Goal: Information Seeking & Learning: Learn about a topic

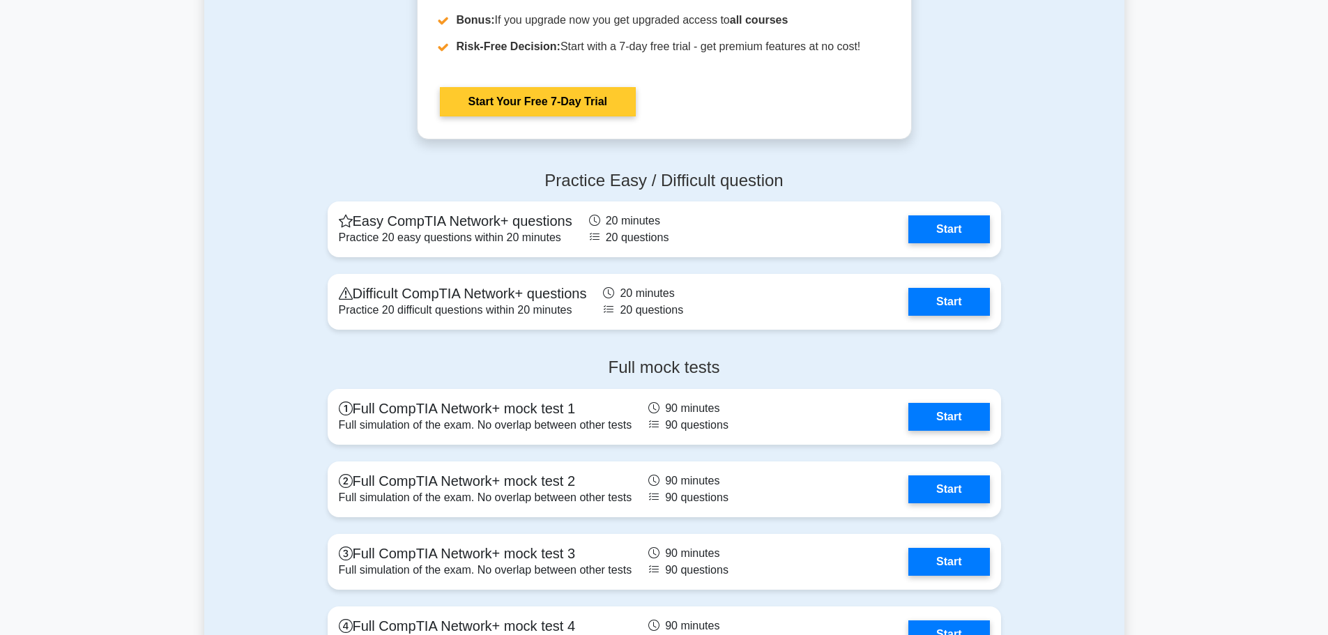
scroll to position [2418, 0]
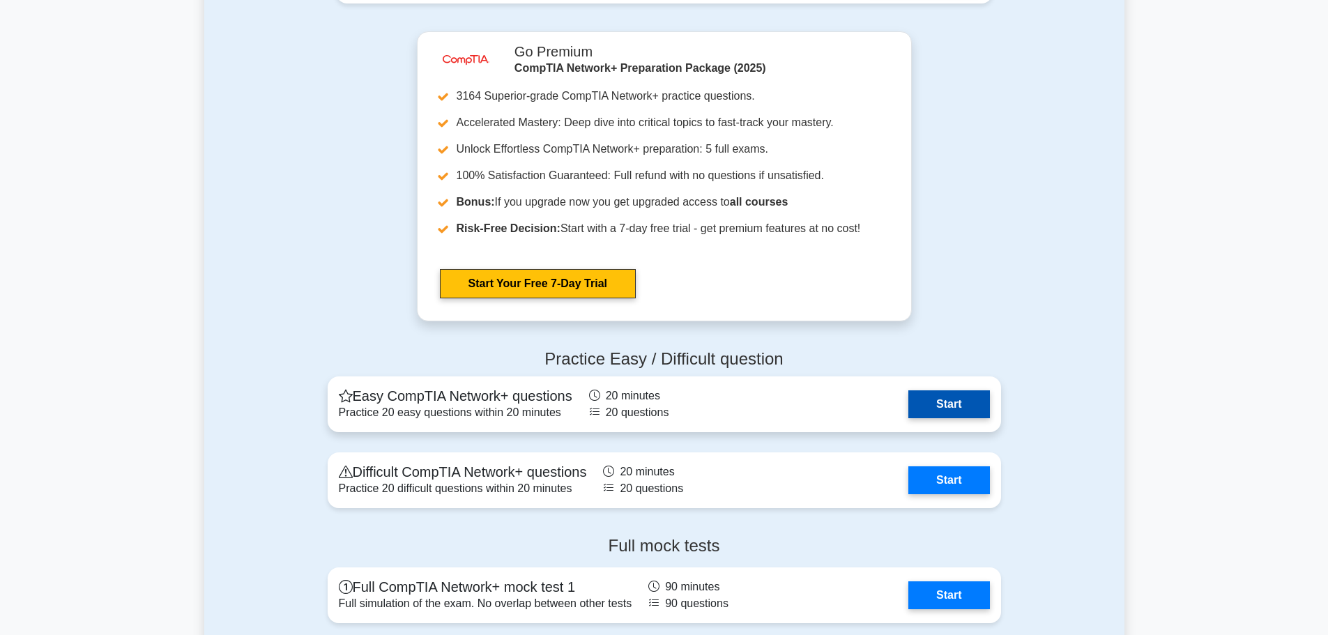
click at [964, 407] on link "Start" at bounding box center [949, 404] width 81 height 28
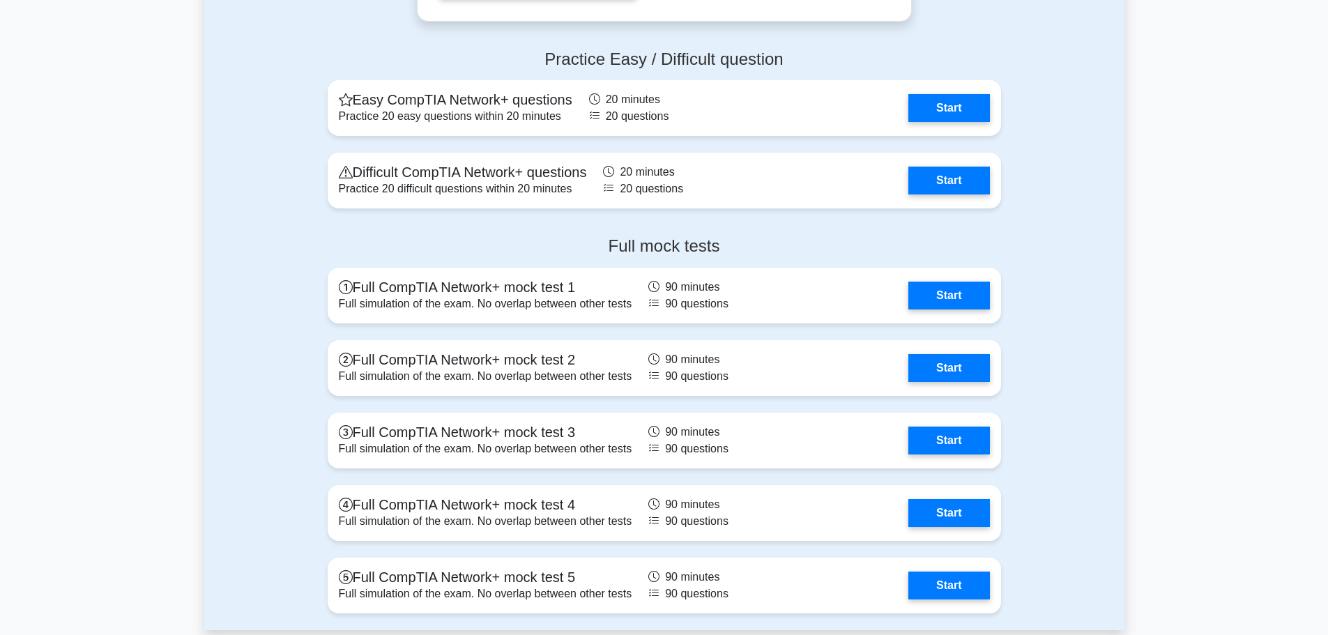
scroll to position [2720, 0]
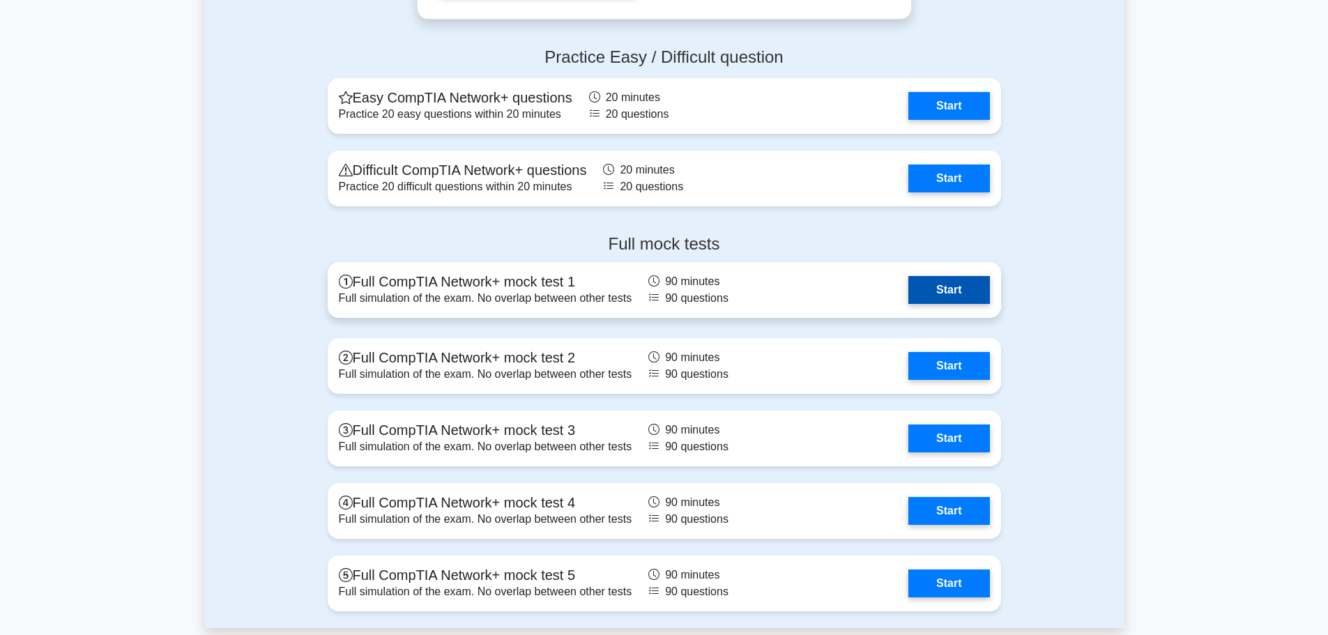
click at [968, 283] on link "Start" at bounding box center [949, 290] width 81 height 28
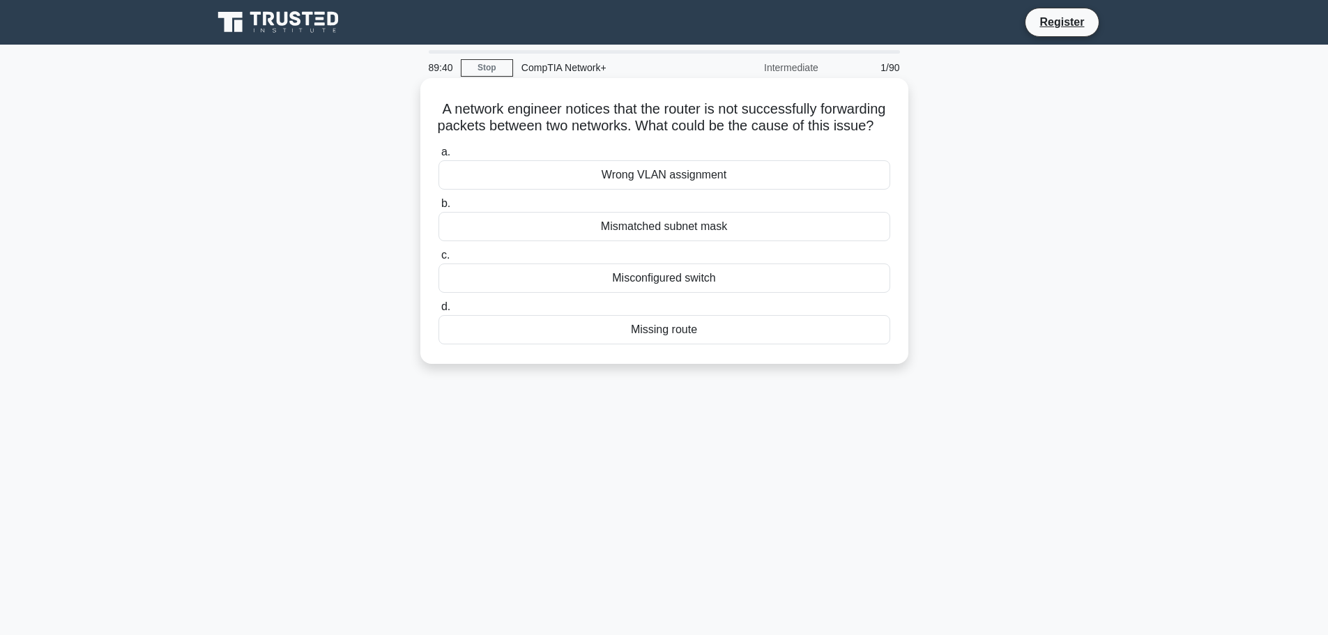
click at [703, 241] on div "Mismatched subnet mask" at bounding box center [665, 226] width 452 height 29
click at [439, 208] on input "b. Mismatched subnet mask" at bounding box center [439, 203] width 0 height 9
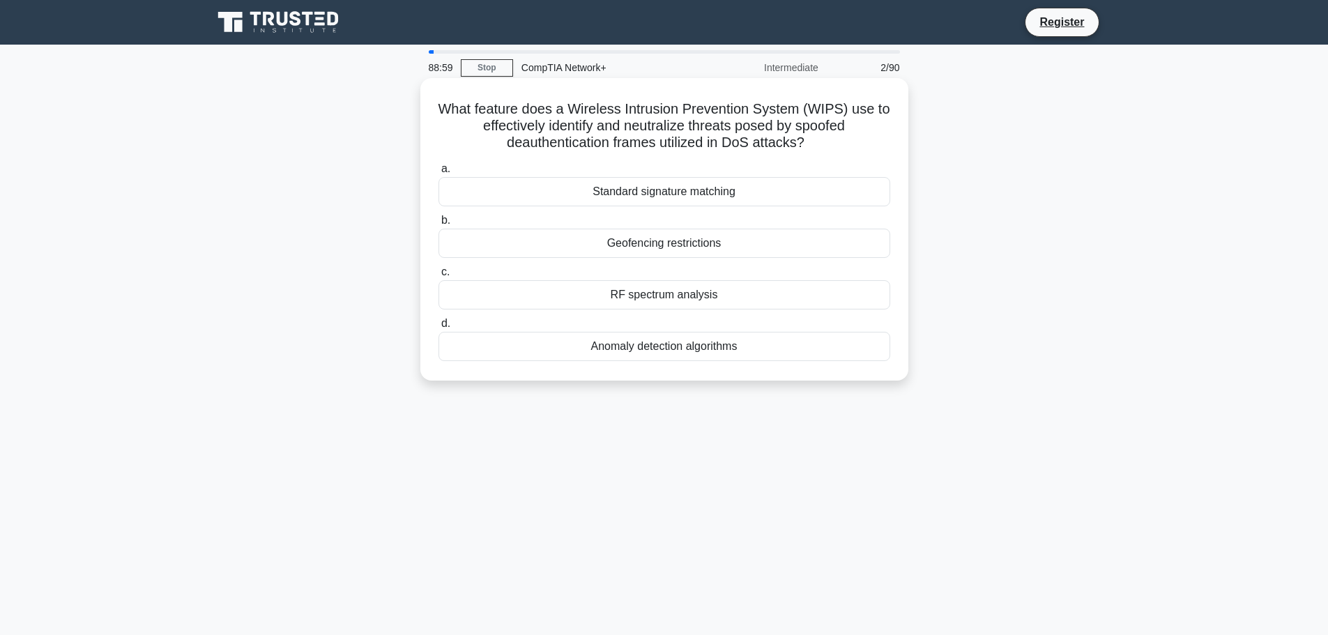
click at [656, 349] on div "Anomaly detection algorithms" at bounding box center [665, 346] width 452 height 29
click at [439, 328] on input "d. Anomaly detection algorithms" at bounding box center [439, 323] width 0 height 9
click at [664, 190] on div "::1/128" at bounding box center [665, 191] width 452 height 29
click at [439, 174] on input "a. ::1/128" at bounding box center [439, 169] width 0 height 9
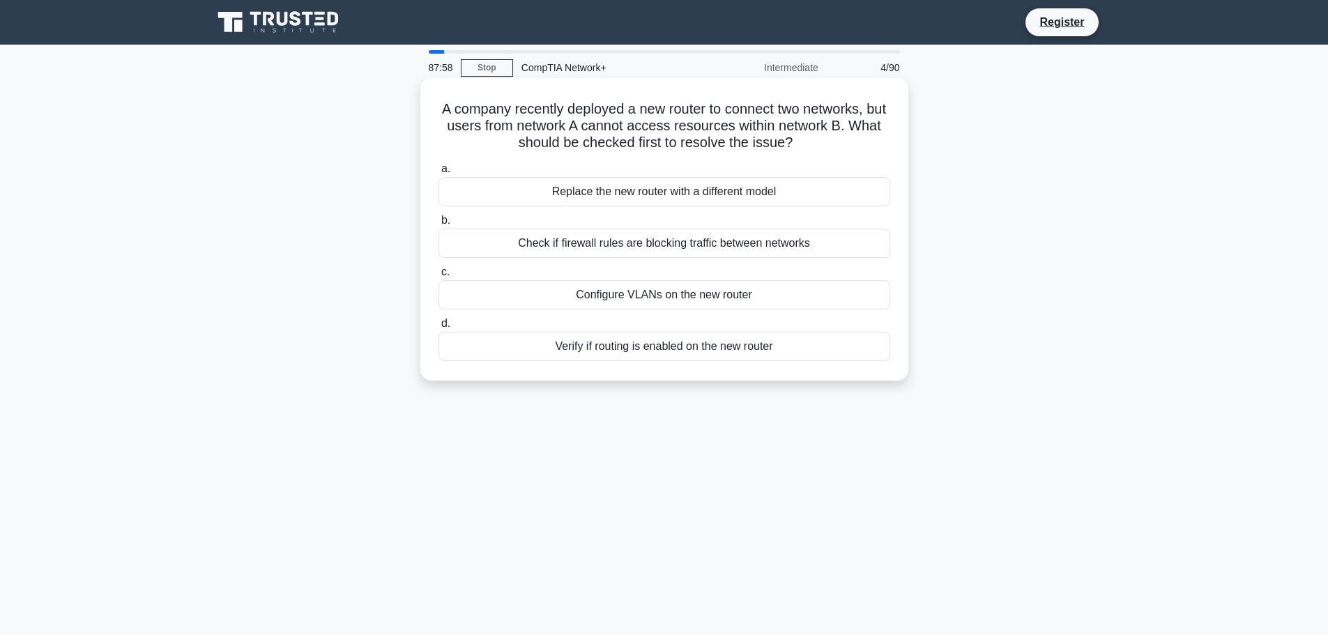
click at [699, 351] on div "Verify if routing is enabled on the new router" at bounding box center [665, 346] width 452 height 29
click at [439, 328] on input "d. Verify if routing is enabled on the new router" at bounding box center [439, 323] width 0 height 9
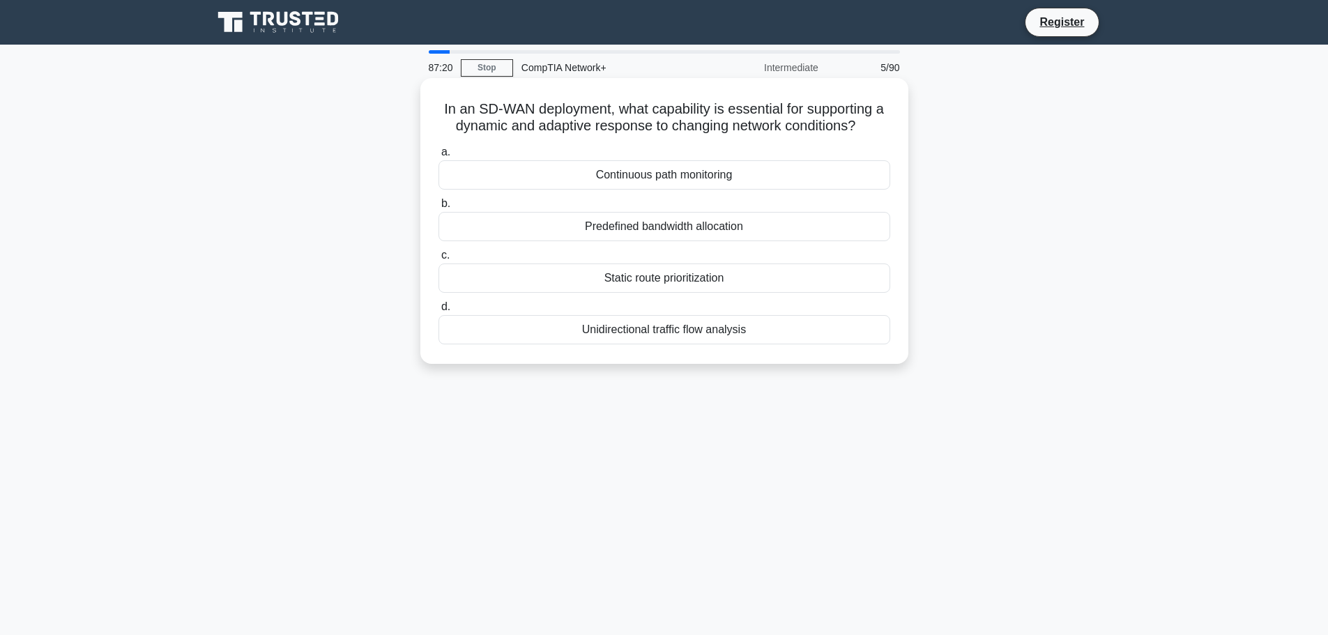
click at [676, 275] on div "Static route prioritization" at bounding box center [665, 278] width 452 height 29
click at [439, 260] on input "c. Static route prioritization" at bounding box center [439, 255] width 0 height 9
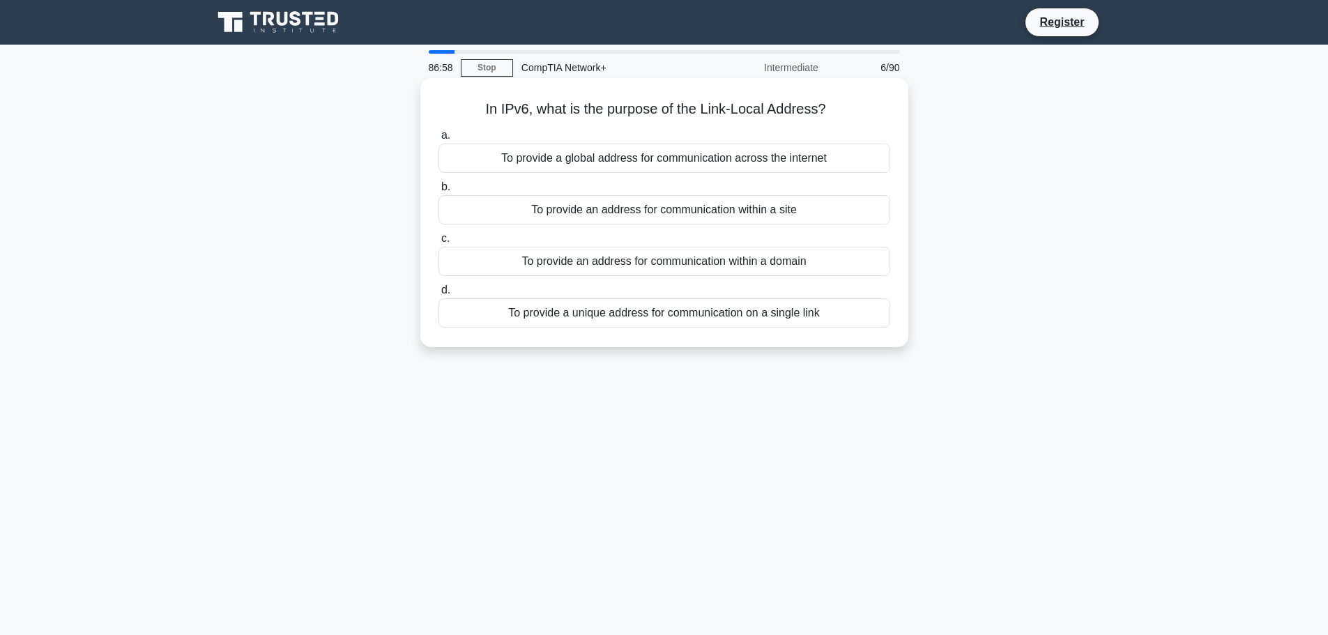
click at [729, 209] on div "To provide an address for communication within a site" at bounding box center [665, 209] width 452 height 29
click at [439, 192] on input "b. To provide an address for communication within a site" at bounding box center [439, 187] width 0 height 9
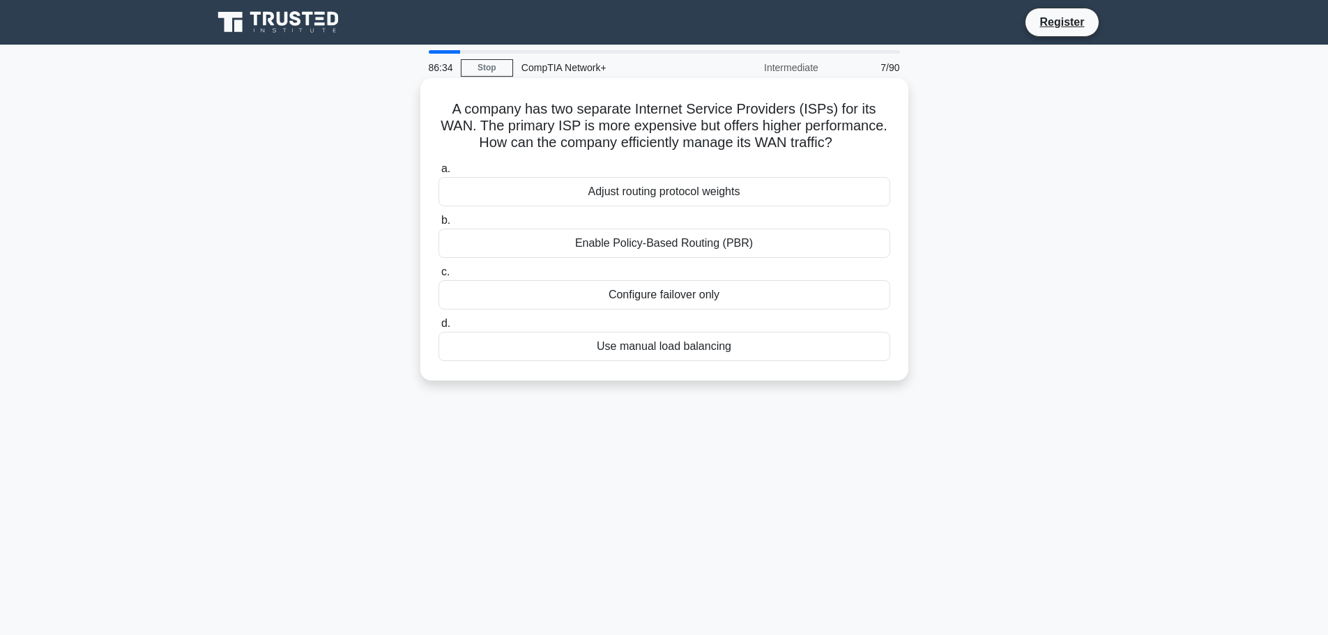
click at [721, 361] on div "Use manual load balancing" at bounding box center [665, 346] width 452 height 29
click at [439, 328] on input "d. Use manual load balancing" at bounding box center [439, 323] width 0 height 9
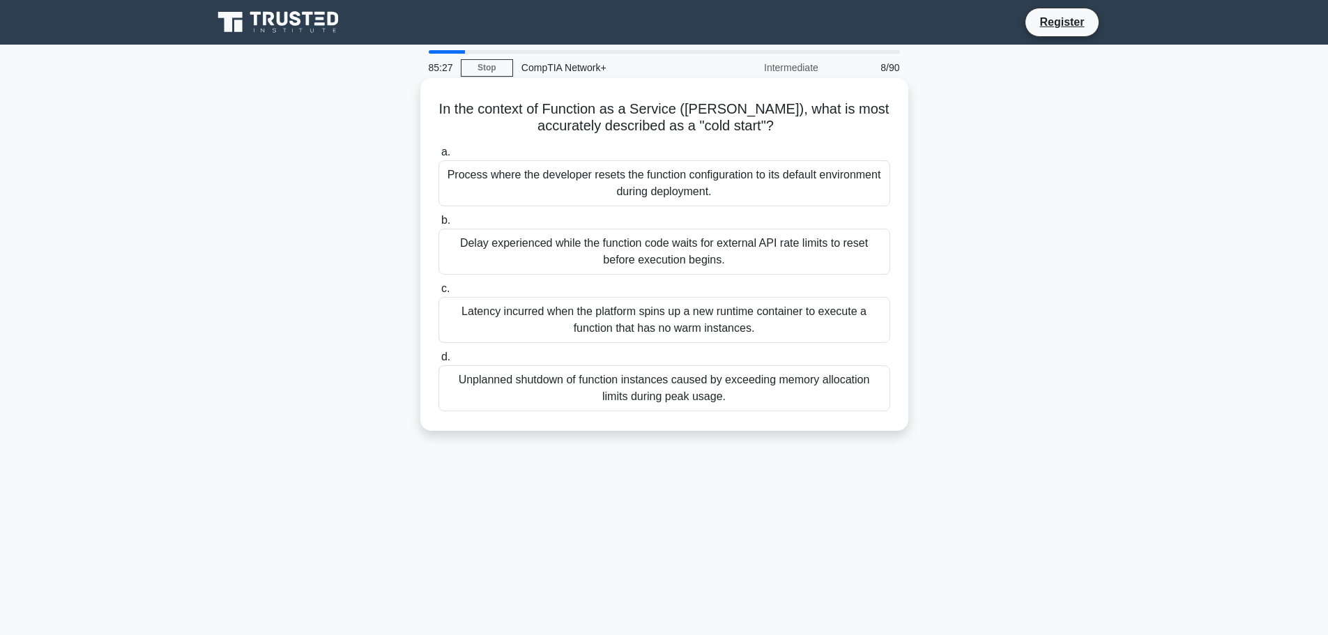
click at [730, 312] on div "Latency incurred when the platform spins up a new runtime container to execute …" at bounding box center [665, 320] width 452 height 46
click at [439, 294] on input "c. Latency incurred when the platform spins up a new runtime container to execu…" at bounding box center [439, 289] width 0 height 9
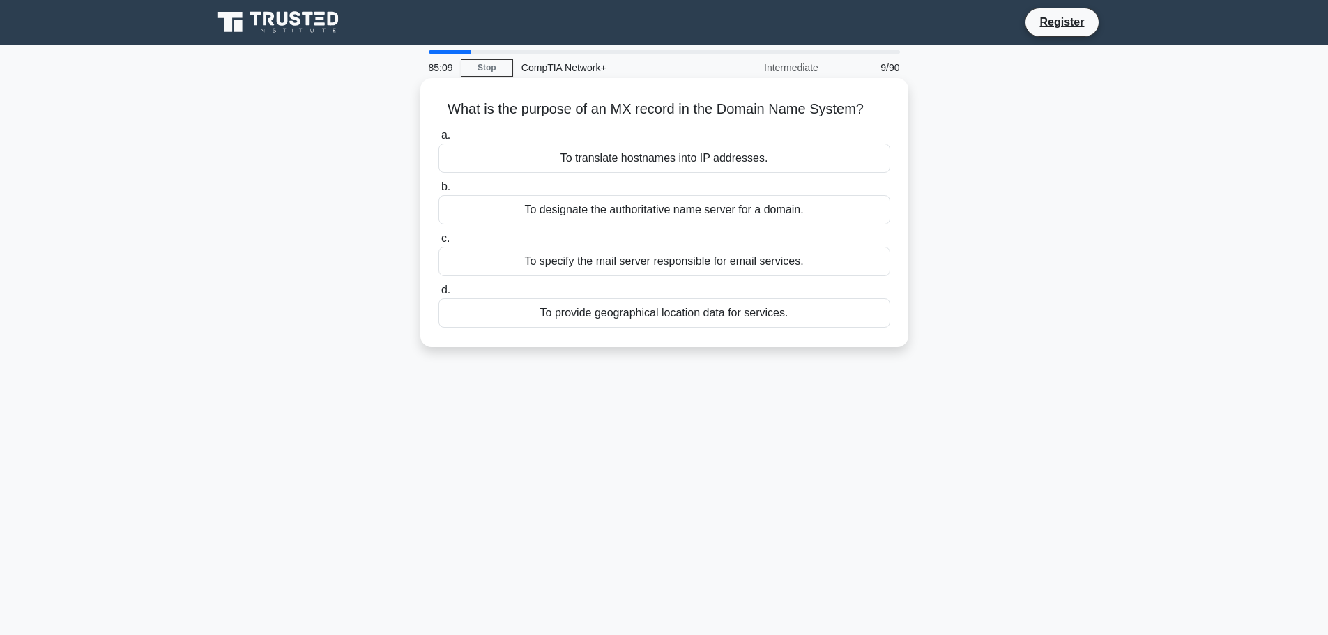
click at [715, 256] on div "To specify the mail server responsible for email services." at bounding box center [665, 261] width 452 height 29
click at [439, 243] on input "c. To specify the mail server responsible for email services." at bounding box center [439, 238] width 0 height 9
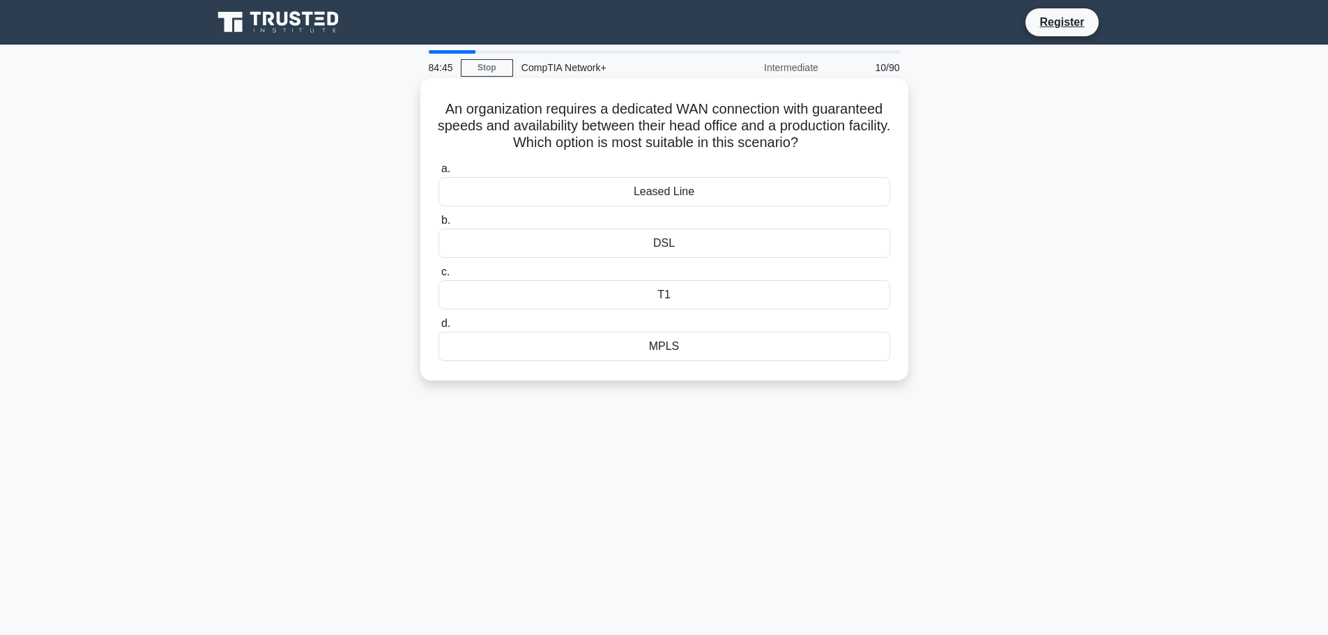
click at [688, 298] on div "T1" at bounding box center [665, 294] width 452 height 29
click at [439, 277] on input "c. T1" at bounding box center [439, 272] width 0 height 9
click at [660, 239] on div "Ring" at bounding box center [665, 243] width 452 height 29
click at [439, 225] on input "b. Ring" at bounding box center [439, 220] width 0 height 9
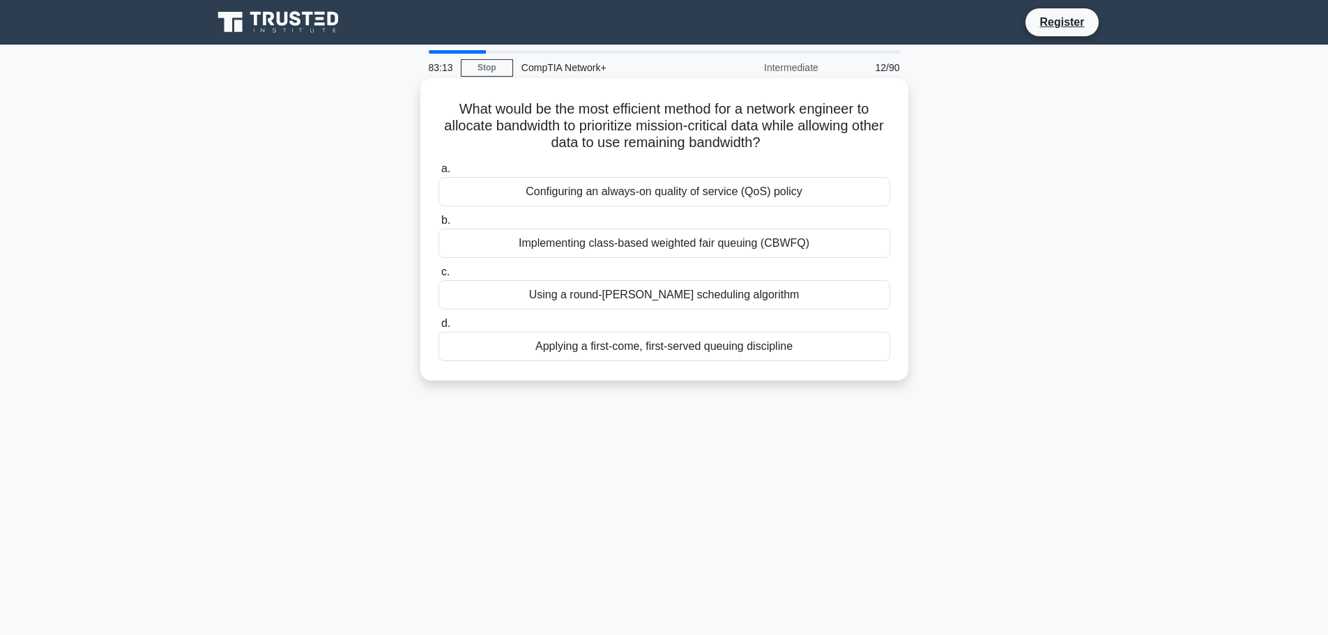
click at [662, 191] on div "Configuring an always-on quality of service (QoS) policy" at bounding box center [665, 191] width 452 height 29
click at [439, 174] on input "a. Configuring an always-on quality of service (QoS) policy" at bounding box center [439, 169] width 0 height 9
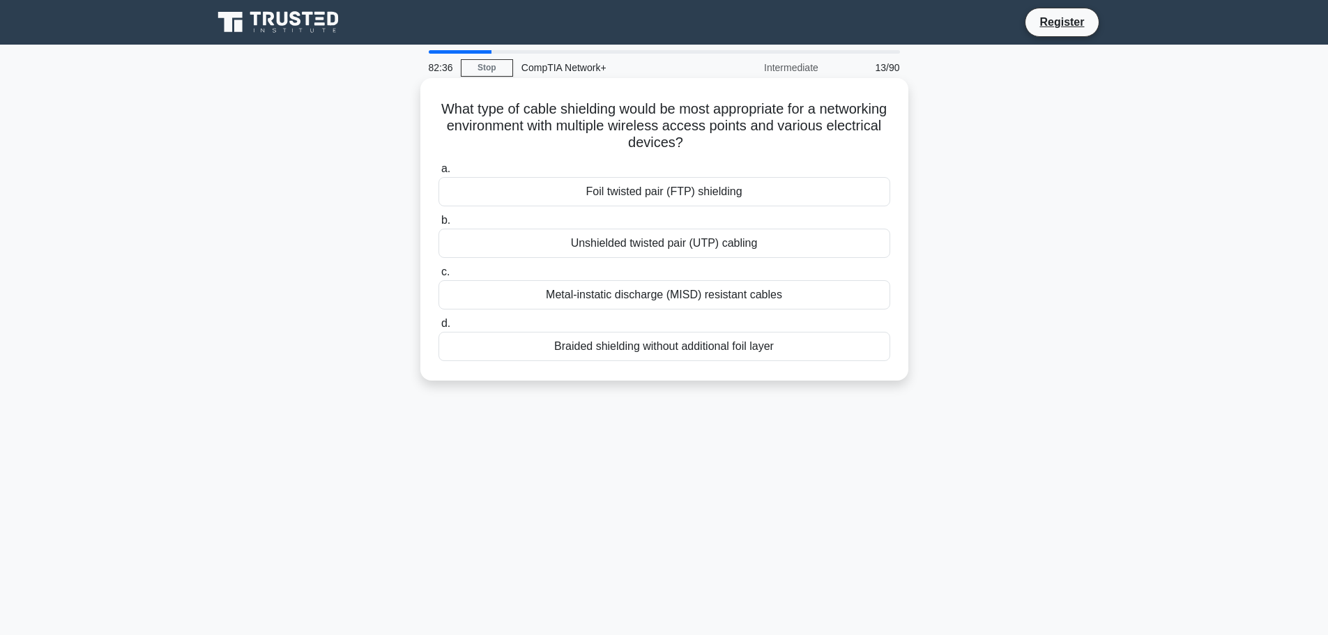
click at [677, 294] on div "Metal-instatic discharge (MISD) resistant cables" at bounding box center [665, 294] width 452 height 29
click at [439, 277] on input "c. Metal-instatic discharge (MISD) resistant cables" at bounding box center [439, 272] width 0 height 9
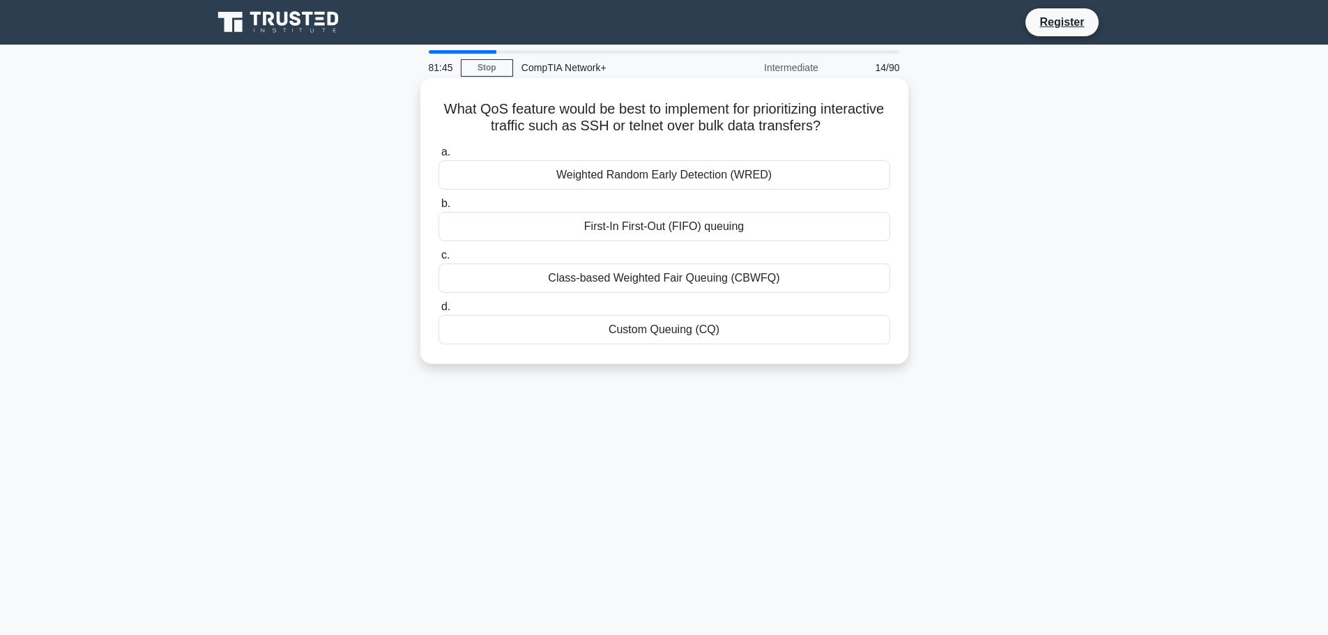
click at [655, 285] on div "Class-based Weighted Fair Queuing (CBWFQ)" at bounding box center [665, 278] width 452 height 29
click at [439, 260] on input "c. Class-based Weighted Fair Queuing (CBWFQ)" at bounding box center [439, 255] width 0 height 9
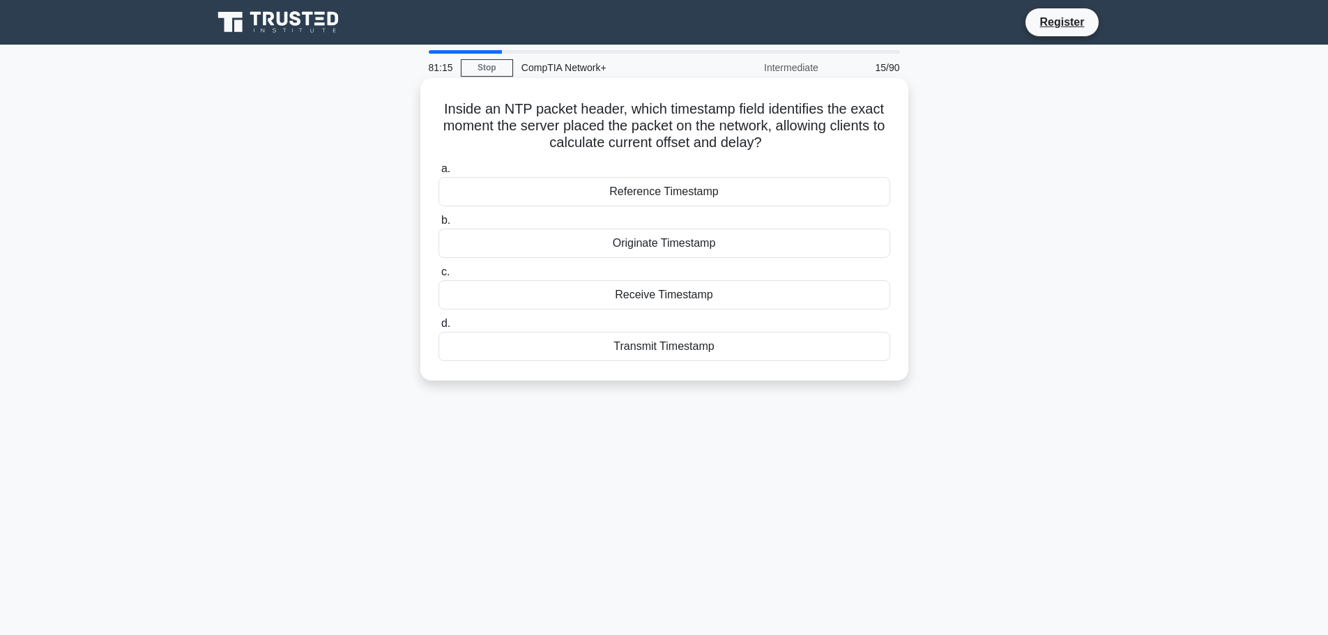
click at [691, 195] on div "Reference Timestamp" at bounding box center [665, 191] width 452 height 29
click at [439, 174] on input "a. Reference Timestamp" at bounding box center [439, 169] width 0 height 9
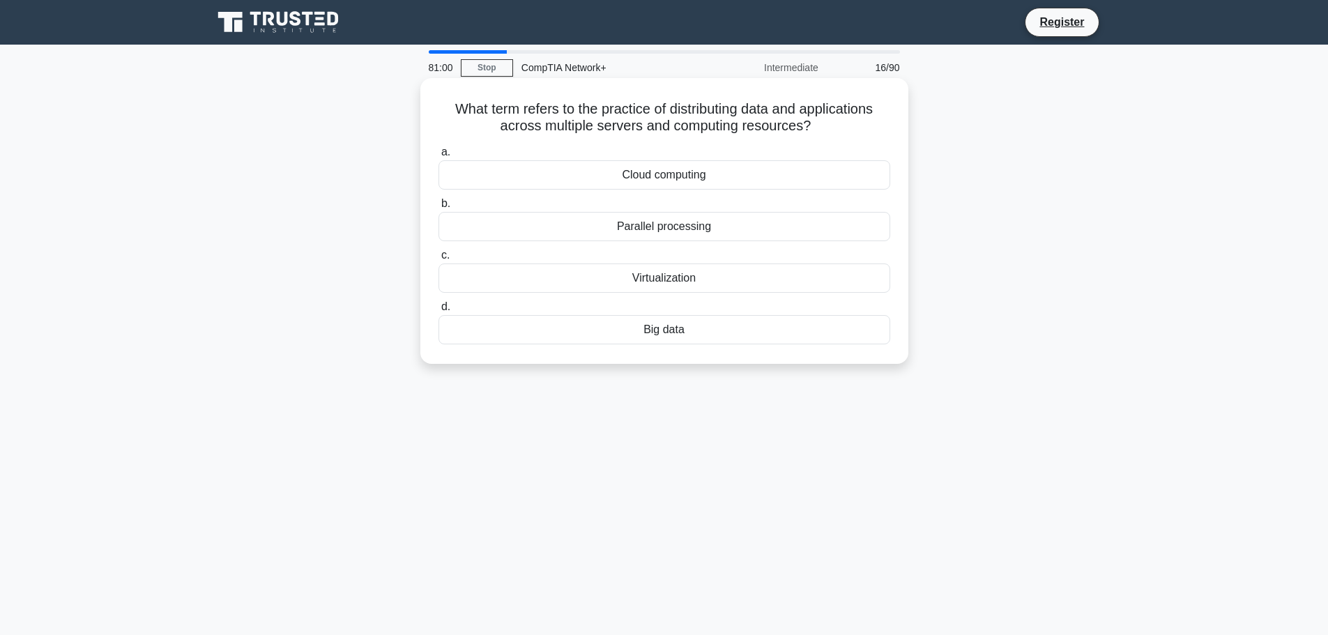
click at [734, 174] on div "Cloud computing" at bounding box center [665, 174] width 452 height 29
click at [439, 157] on input "a. Cloud computing" at bounding box center [439, 152] width 0 height 9
click at [678, 324] on div "RIP" at bounding box center [665, 329] width 452 height 29
click at [439, 312] on input "d. RIP" at bounding box center [439, 307] width 0 height 9
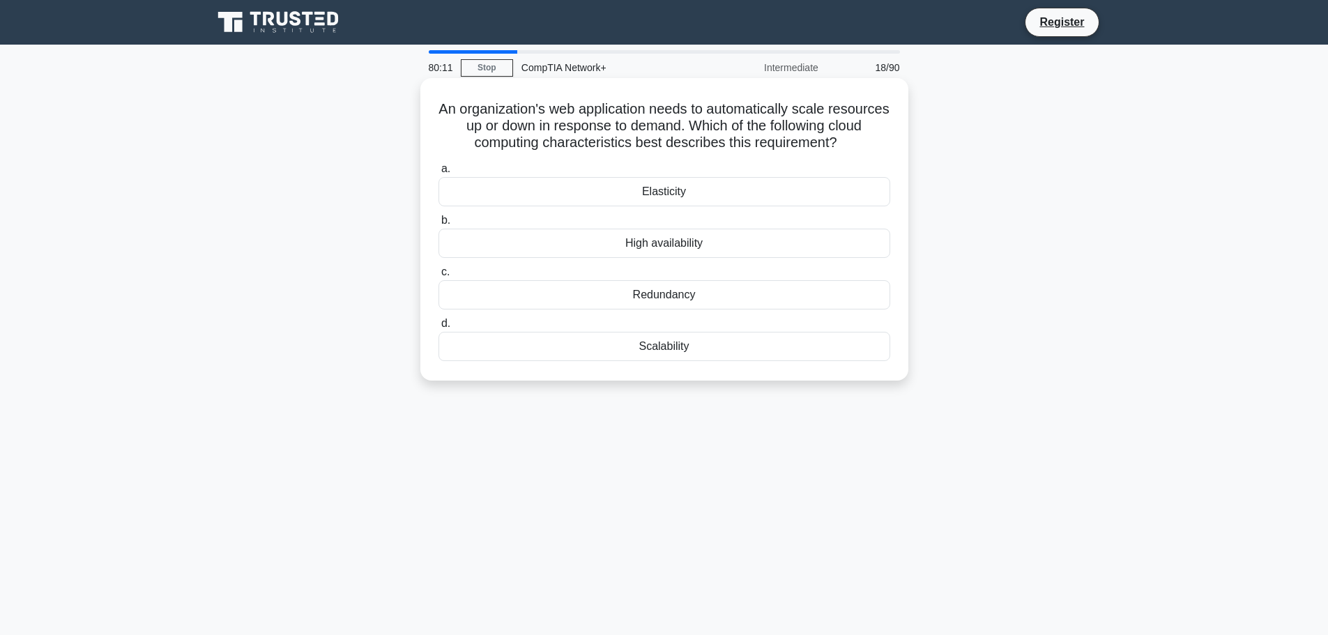
click at [723, 184] on div "Elasticity" at bounding box center [665, 191] width 452 height 29
click at [439, 174] on input "a. Elasticity" at bounding box center [439, 169] width 0 height 9
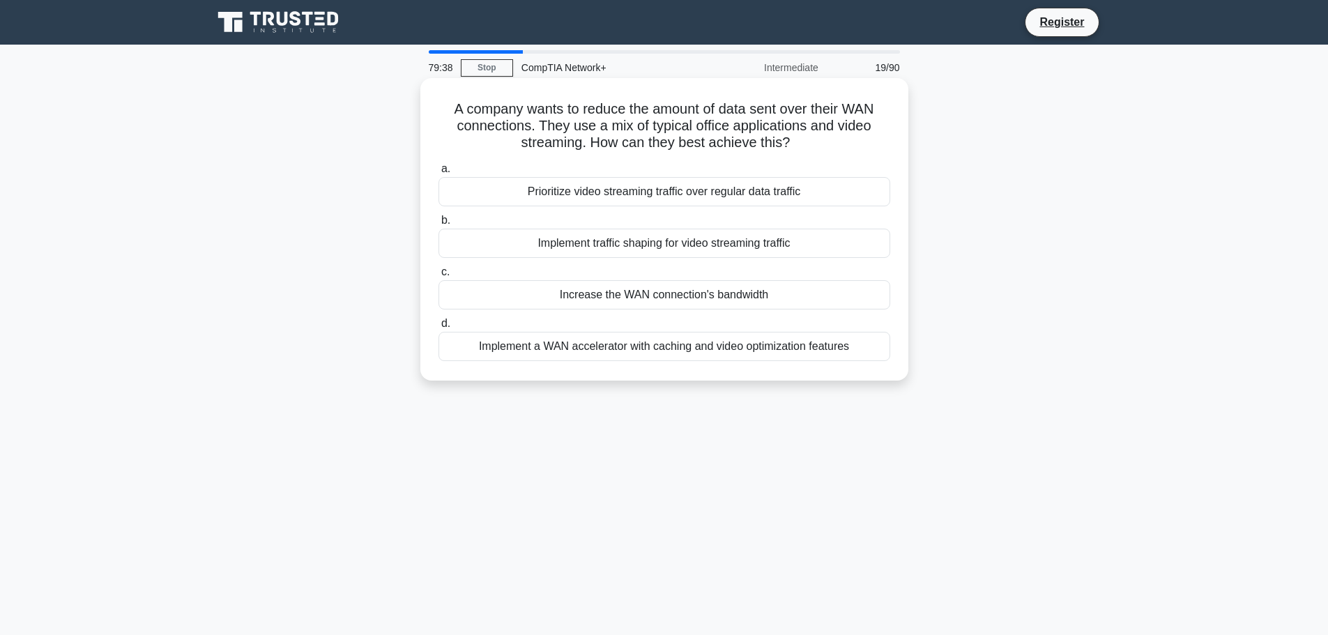
click at [789, 189] on div "Prioritize video streaming traffic over regular data traffic" at bounding box center [665, 191] width 452 height 29
click at [439, 174] on input "a. Prioritize video streaming traffic over regular data traffic" at bounding box center [439, 169] width 0 height 9
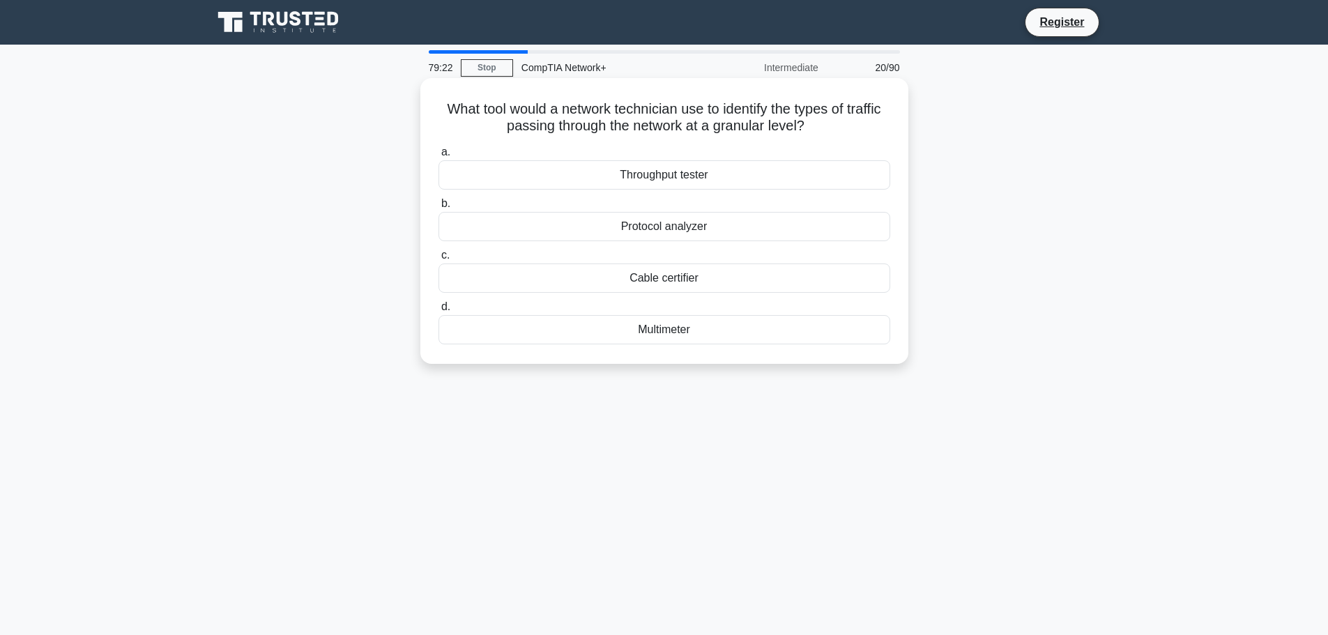
click at [731, 219] on div "Protocol analyzer" at bounding box center [665, 226] width 452 height 29
click at [439, 208] on input "b. Protocol analyzer" at bounding box center [439, 203] width 0 height 9
click at [695, 325] on div "Inside local address" at bounding box center [665, 329] width 452 height 29
click at [439, 312] on input "d. Inside local address" at bounding box center [439, 307] width 0 height 9
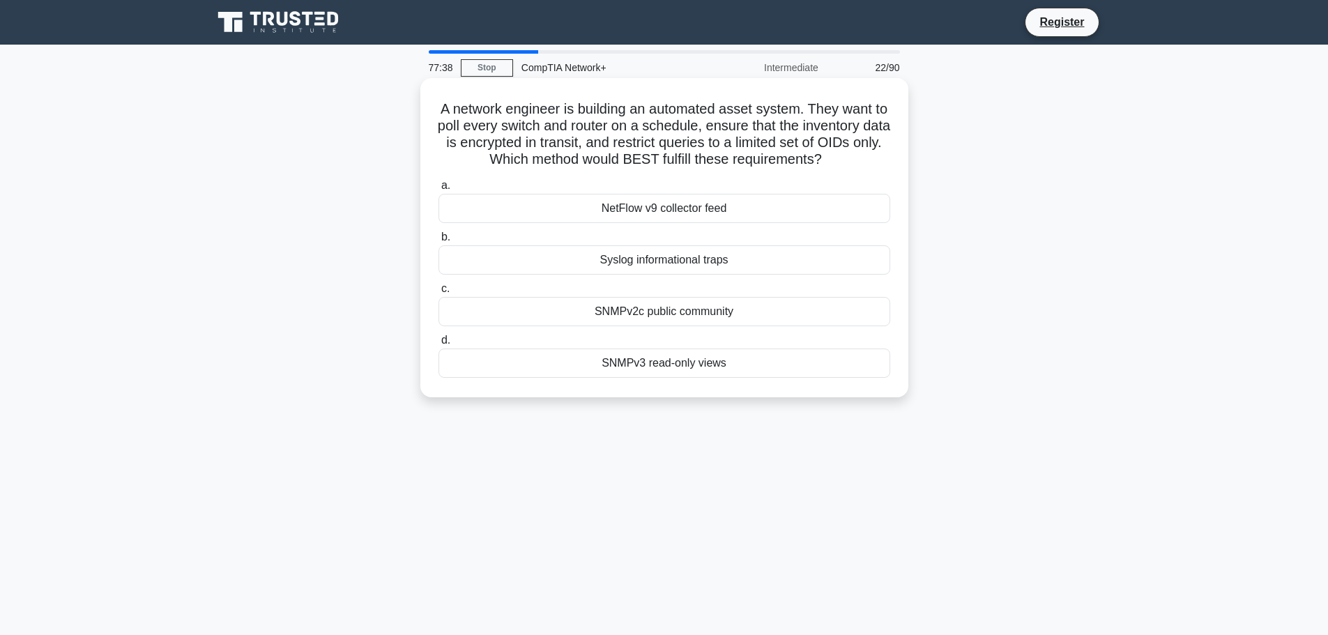
click at [676, 367] on div "SNMPv3 read-only views" at bounding box center [665, 363] width 452 height 29
click at [439, 345] on input "d. SNMPv3 read-only views" at bounding box center [439, 340] width 0 height 9
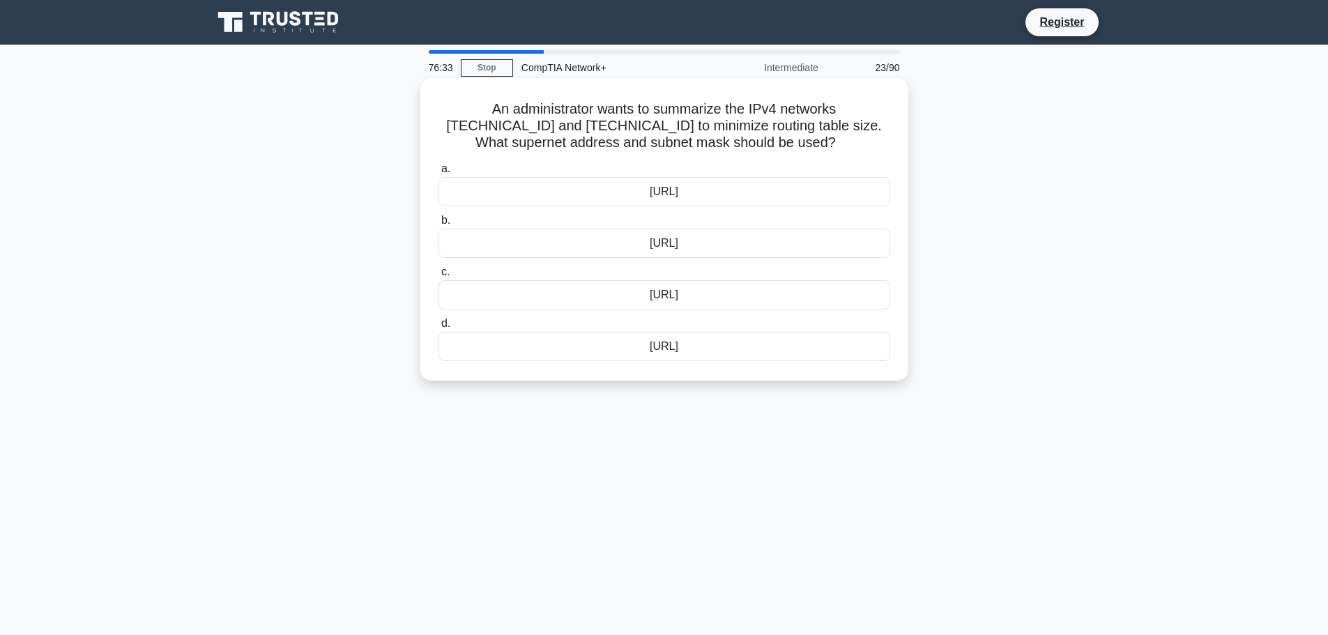
click at [685, 195] on div "192.168.32.0/23" at bounding box center [665, 191] width 452 height 29
click at [439, 174] on input "a. 192.168.32.0/23" at bounding box center [439, 169] width 0 height 9
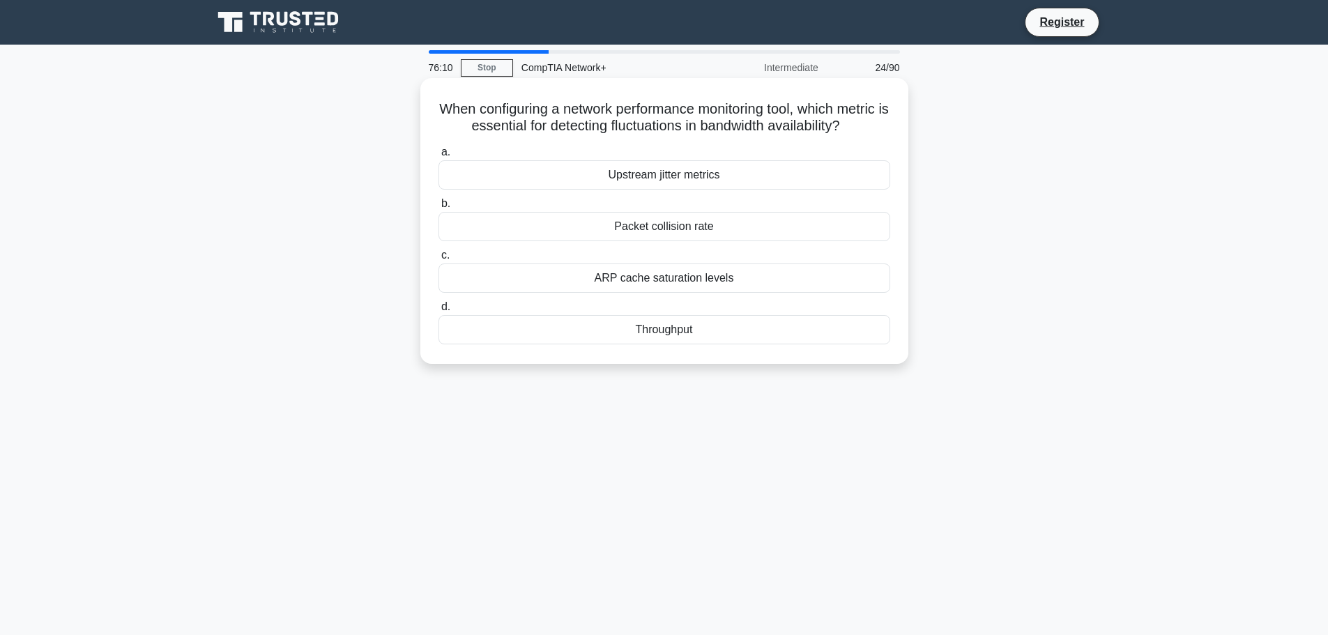
click at [702, 344] on div "Throughput" at bounding box center [665, 329] width 452 height 29
click at [439, 312] on input "d. Throughput" at bounding box center [439, 307] width 0 height 9
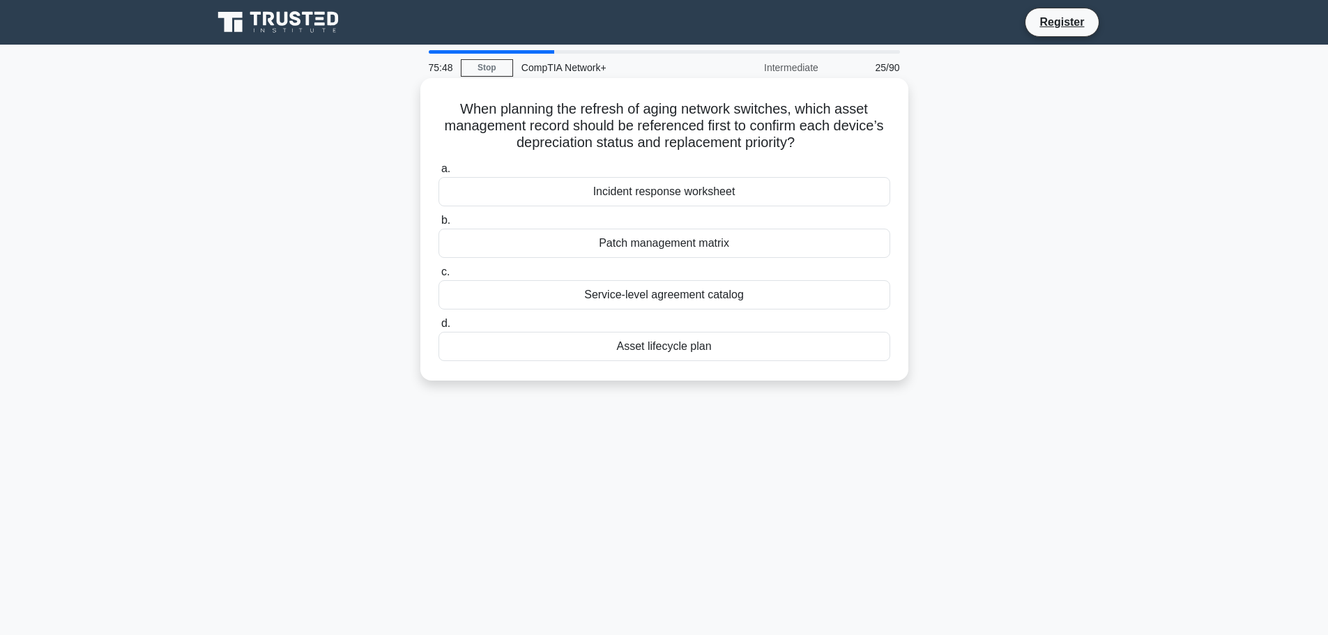
click at [730, 346] on div "Asset lifecycle plan" at bounding box center [665, 346] width 452 height 29
click at [439, 328] on input "d. Asset lifecycle plan" at bounding box center [439, 323] width 0 height 9
click at [697, 351] on div "WPA2-PSK" at bounding box center [665, 346] width 452 height 29
click at [439, 328] on input "d. WPA2-PSK" at bounding box center [439, 323] width 0 height 9
click at [692, 198] on div "burst" at bounding box center [665, 191] width 452 height 29
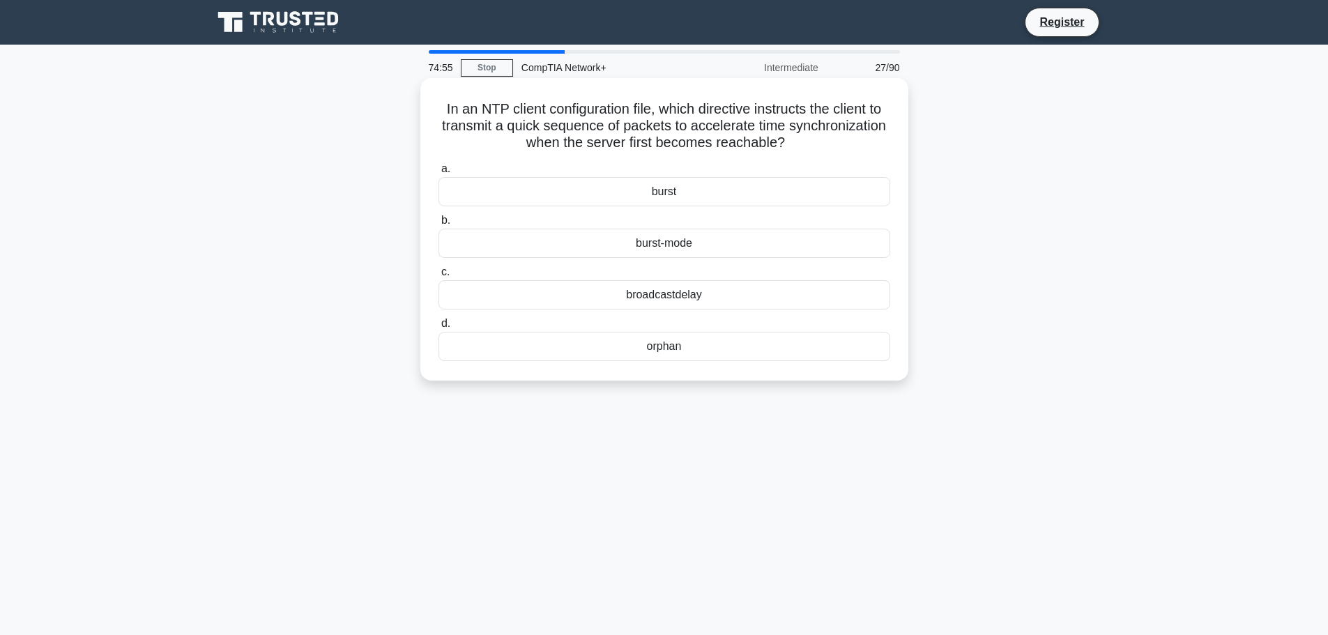
click at [439, 174] on input "a. burst" at bounding box center [439, 169] width 0 height 9
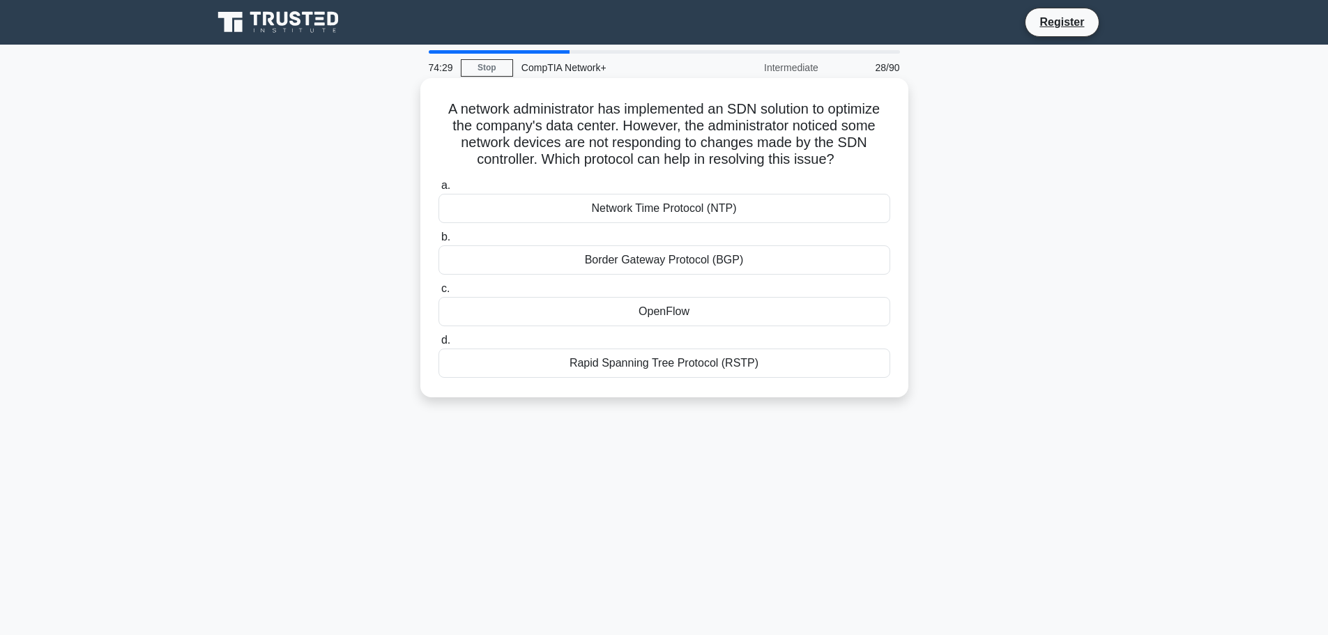
click at [698, 373] on div "Rapid Spanning Tree Protocol (RSTP)" at bounding box center [665, 363] width 452 height 29
click at [439, 345] on input "d. Rapid Spanning Tree Protocol (RSTP)" at bounding box center [439, 340] width 0 height 9
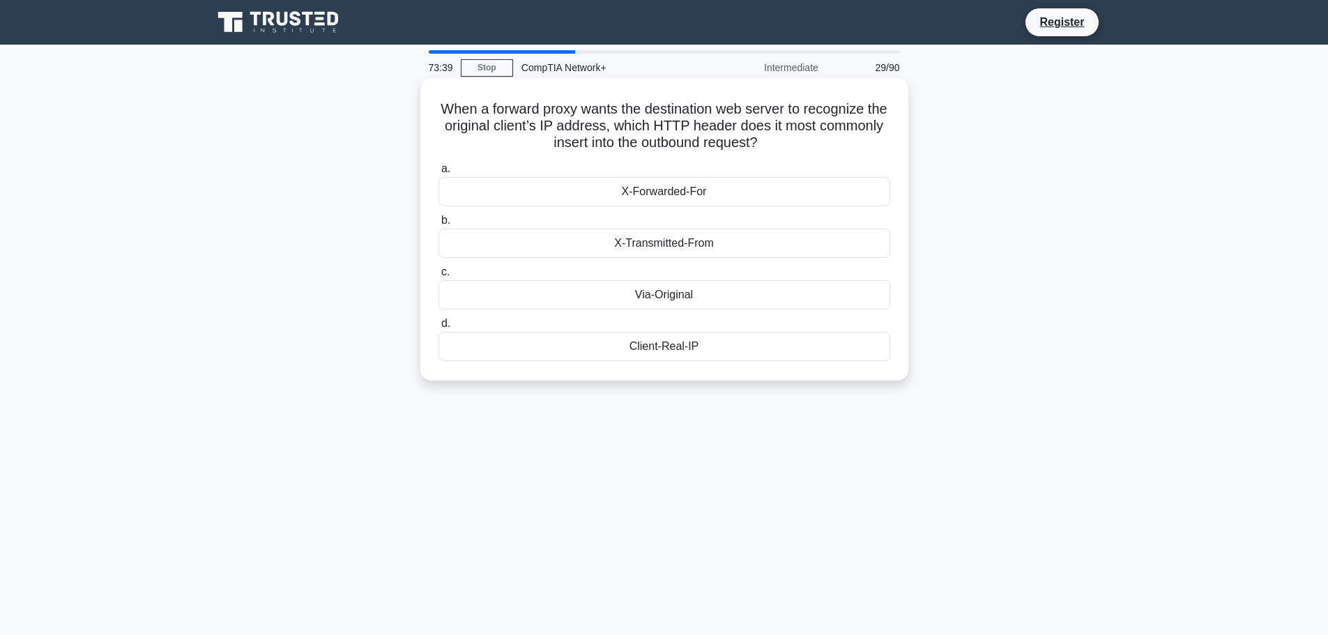
click at [693, 245] on div "X-Transmitted-From" at bounding box center [665, 243] width 452 height 29
click at [439, 225] on input "b. X-Transmitted-From" at bounding box center [439, 220] width 0 height 9
click at [677, 202] on div "Client-side caching" at bounding box center [665, 191] width 452 height 29
click at [439, 174] on input "a. Client-side caching" at bounding box center [439, 169] width 0 height 9
click at [690, 295] on div "Decreased security" at bounding box center [665, 294] width 452 height 29
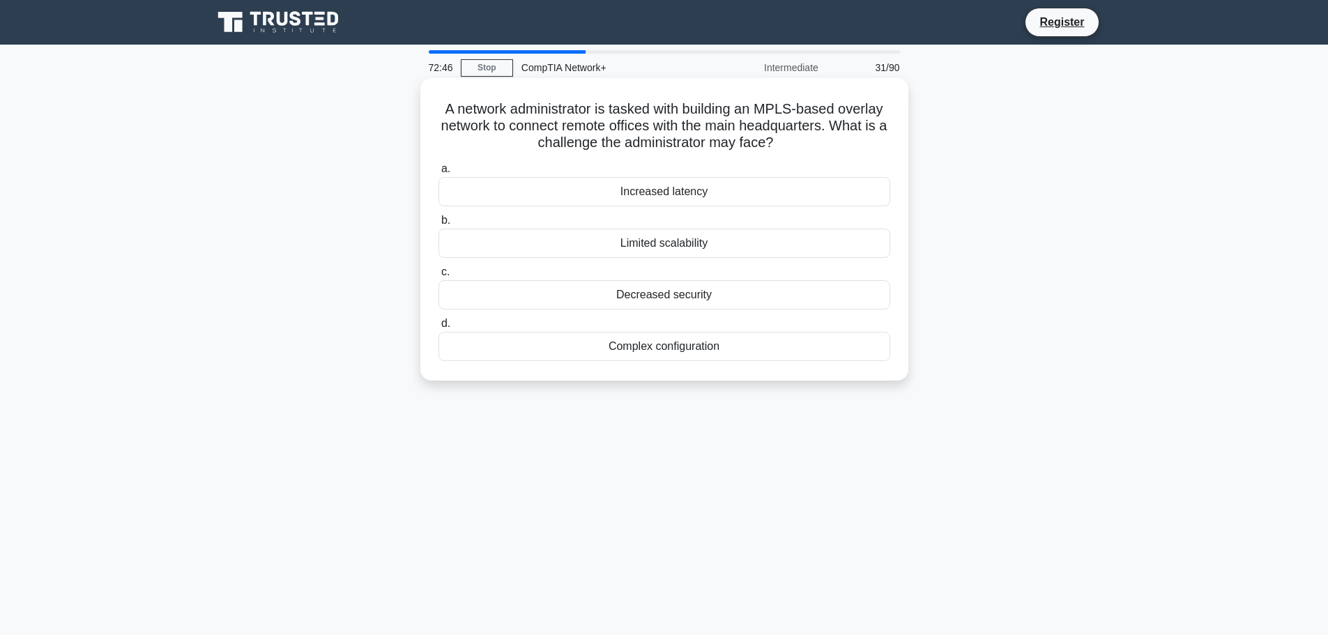
click at [439, 277] on input "c. Decreased security" at bounding box center [439, 272] width 0 height 9
click at [674, 300] on div "Management Integrity Check (MIC)" at bounding box center [665, 294] width 452 height 29
click at [439, 277] on input "c. Management Integrity Check (MIC)" at bounding box center [439, 272] width 0 height 9
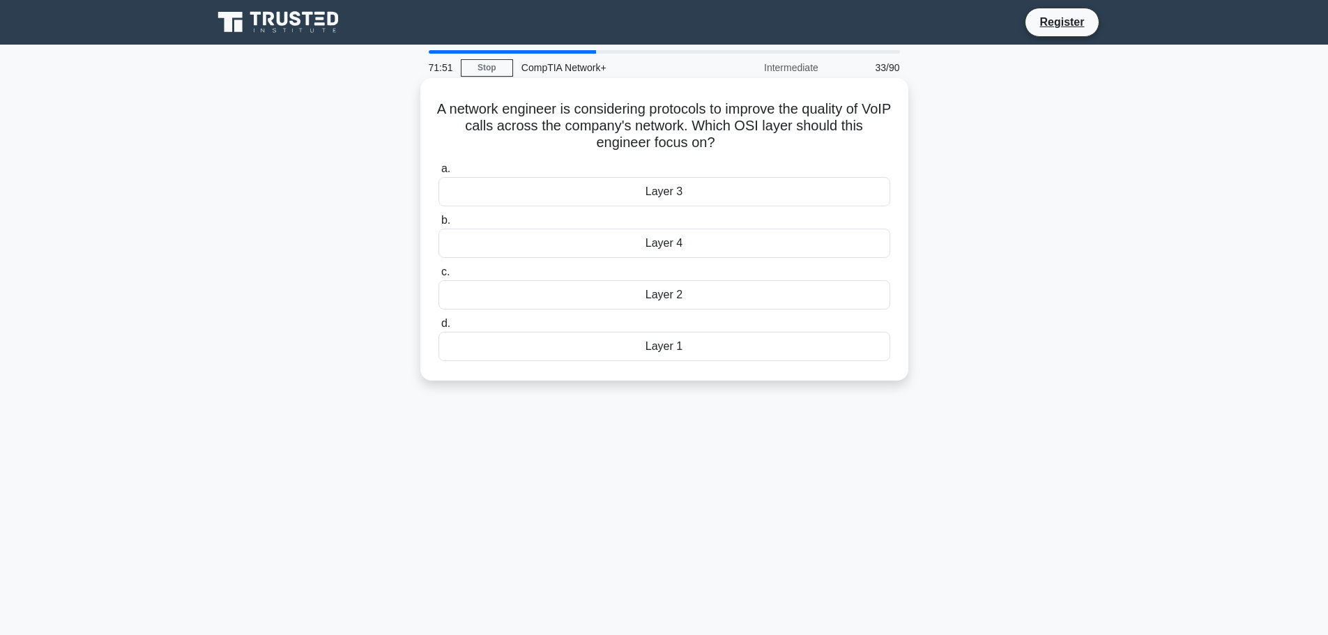
click at [681, 183] on div "Layer 3" at bounding box center [665, 191] width 452 height 29
click at [439, 174] on input "a. Layer 3" at bounding box center [439, 169] width 0 height 9
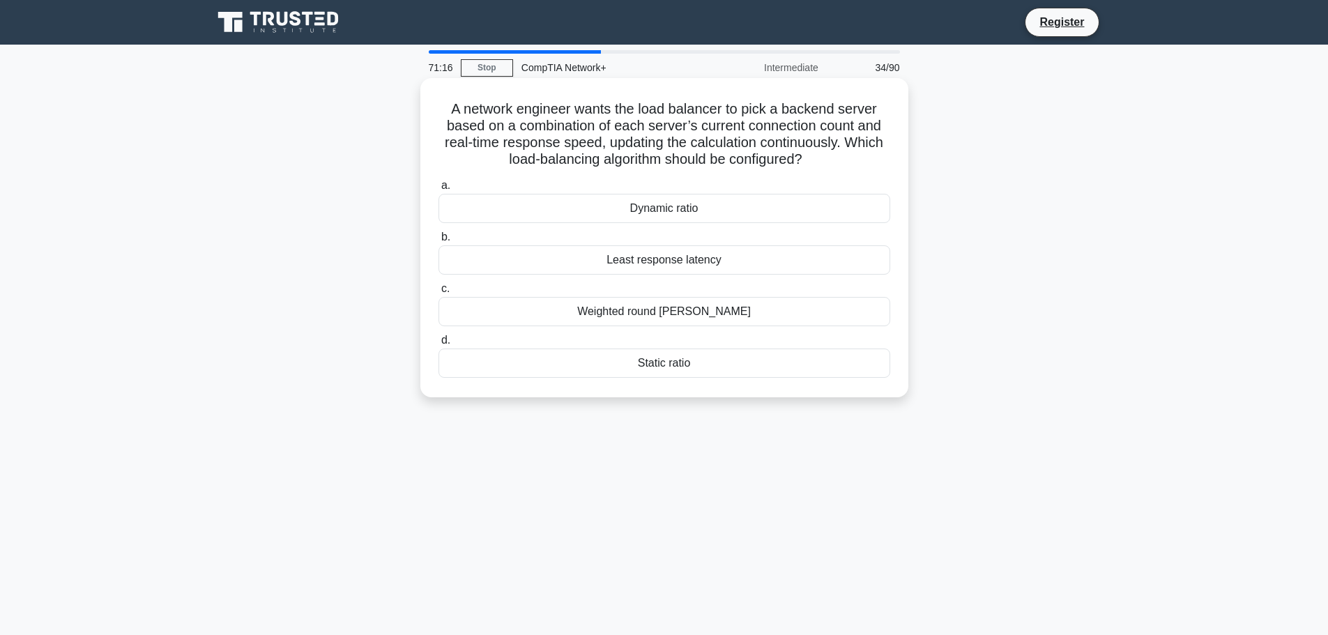
click at [716, 356] on div "Static ratio" at bounding box center [665, 363] width 452 height 29
click at [439, 345] on input "d. Static ratio" at bounding box center [439, 340] width 0 height 9
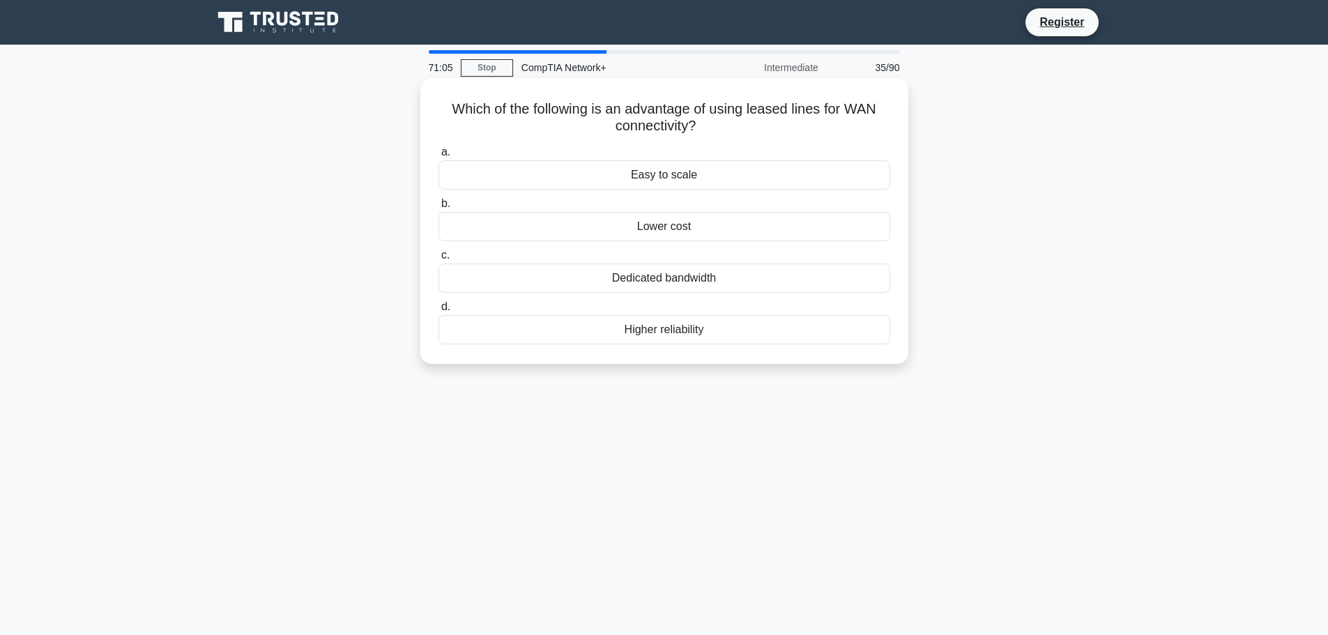
click at [733, 225] on div "Lower cost" at bounding box center [665, 226] width 452 height 29
click at [439, 208] on input "b. Lower cost" at bounding box center [439, 203] width 0 height 9
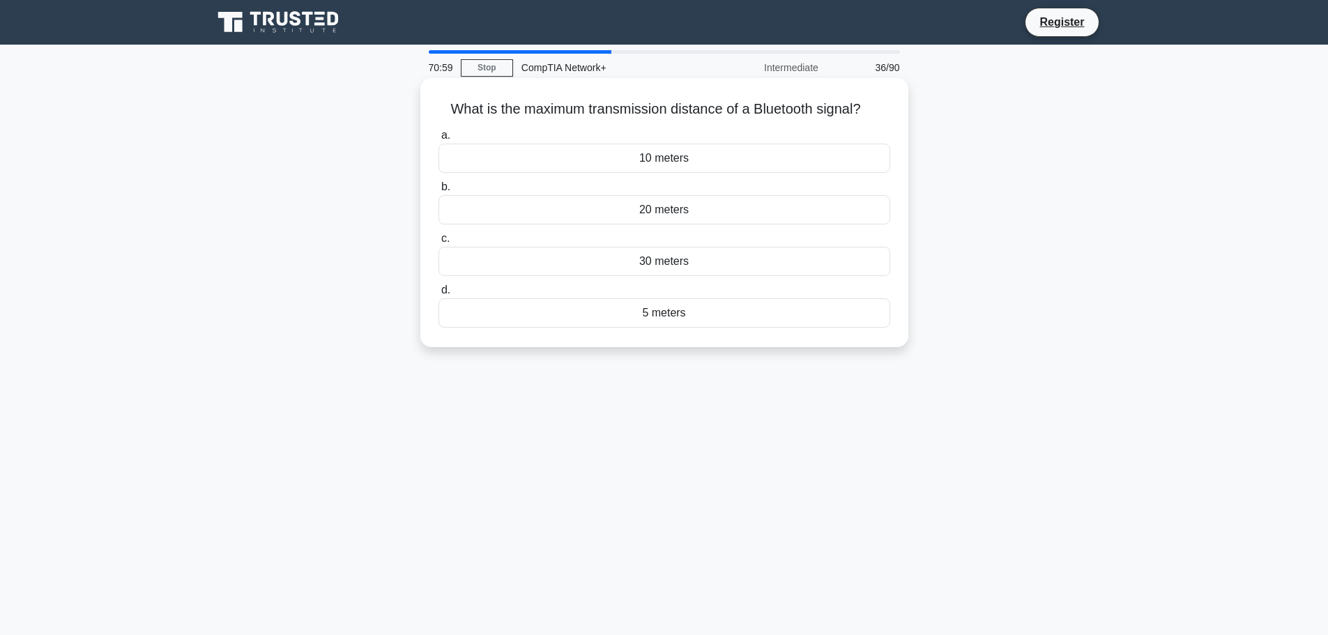
click at [733, 162] on div "10 meters" at bounding box center [665, 158] width 452 height 29
click at [439, 140] on input "a. 10 meters" at bounding box center [439, 135] width 0 height 9
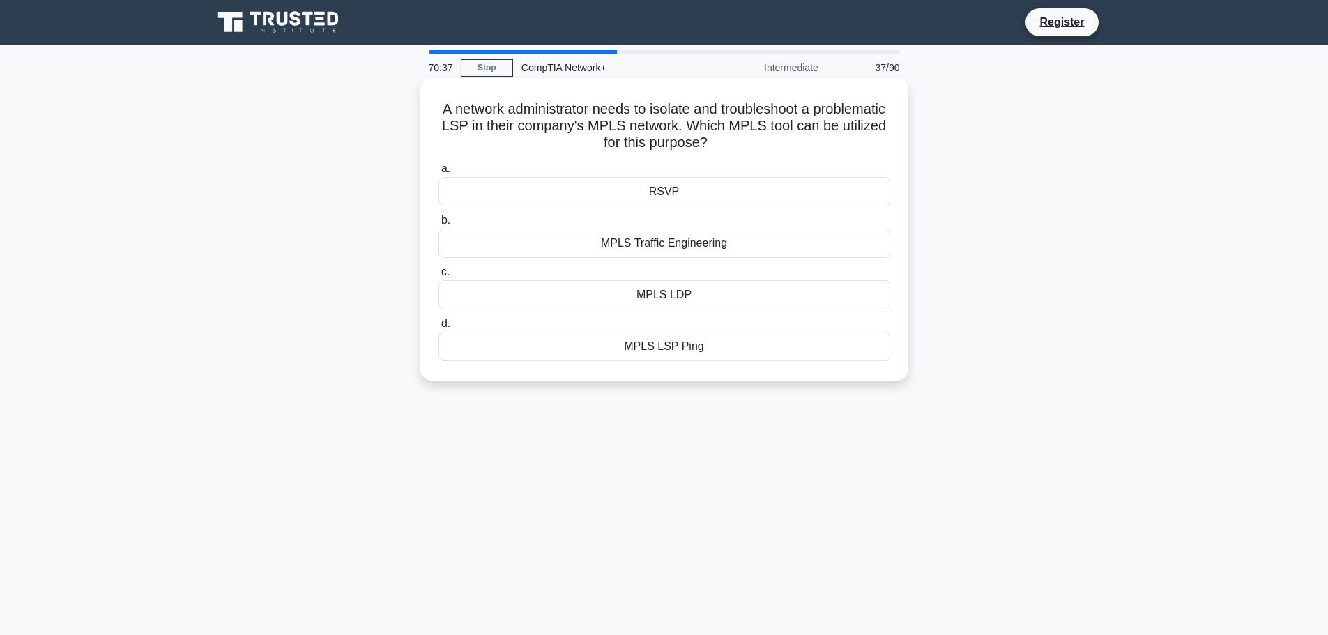
click at [717, 248] on div "MPLS Traffic Engineering" at bounding box center [665, 243] width 452 height 29
click at [439, 225] on input "b. MPLS Traffic Engineering" at bounding box center [439, 220] width 0 height 9
click at [676, 241] on div "BGP" at bounding box center [665, 243] width 452 height 29
click at [439, 225] on input "b. BGP" at bounding box center [439, 220] width 0 height 9
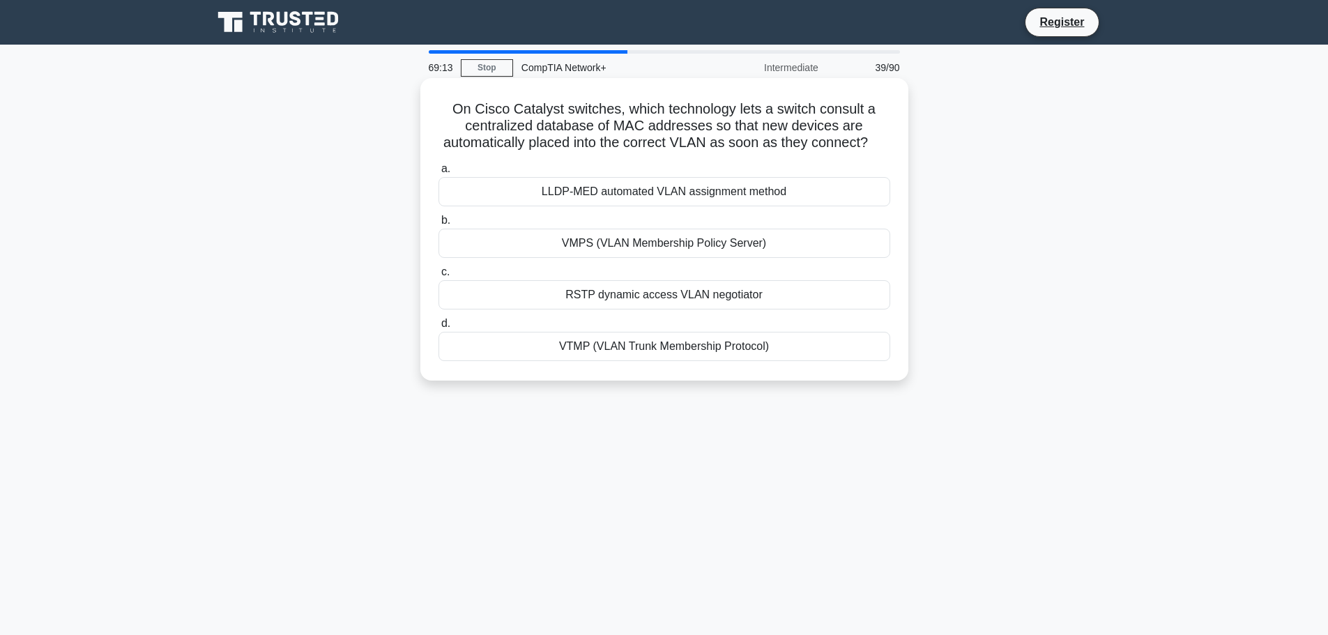
click at [643, 190] on div "LLDP-MED automated VLAN assignment method" at bounding box center [665, 191] width 452 height 29
click at [439, 174] on input "a. LLDP-MED automated VLAN assignment method" at bounding box center [439, 169] width 0 height 9
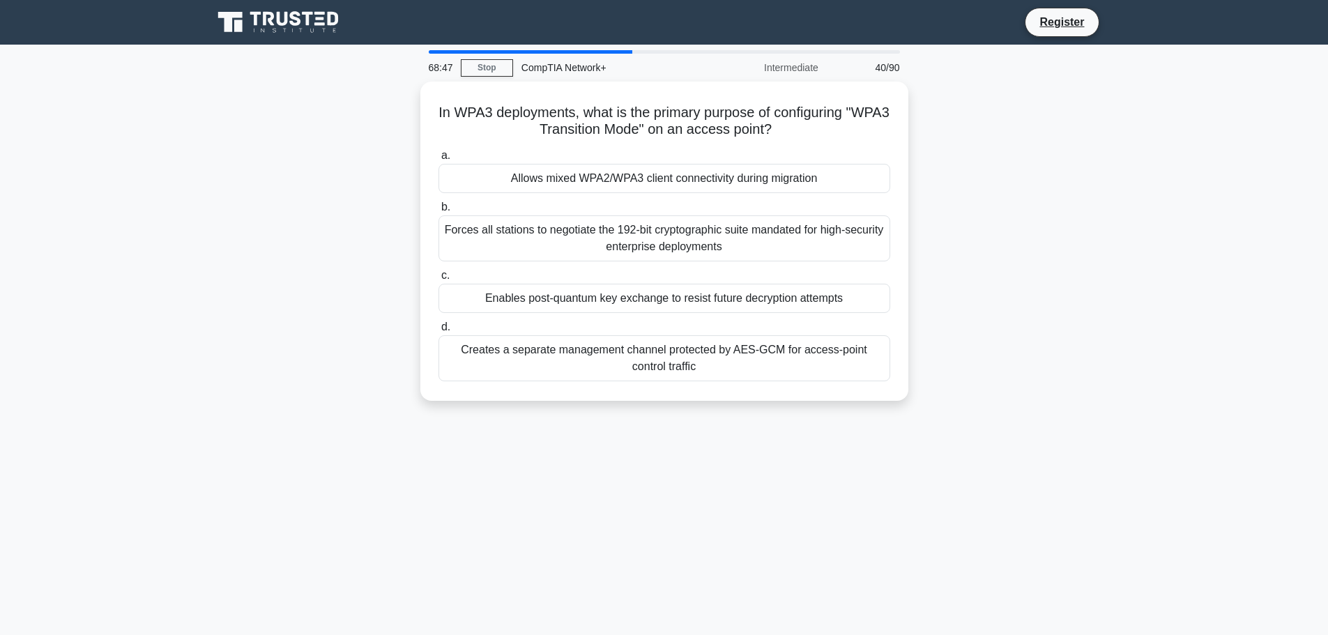
click at [643, 190] on div "Allows mixed WPA2/WPA3 client connectivity during migration" at bounding box center [665, 178] width 452 height 29
click at [439, 160] on input "a. Allows mixed WPA2/WPA3 client connectivity during migration" at bounding box center [439, 155] width 0 height 9
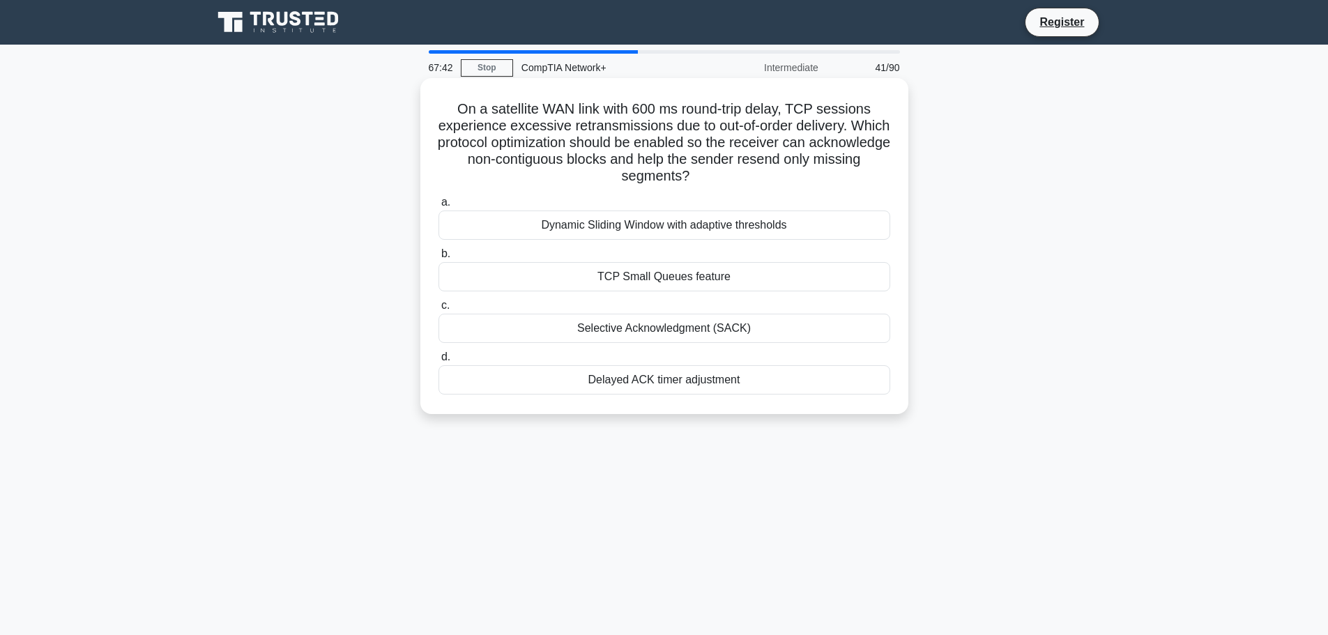
click at [693, 327] on div "Selective Acknowledgment (SACK)" at bounding box center [665, 328] width 452 height 29
click at [439, 310] on input "c. Selective Acknowledgment (SACK)" at bounding box center [439, 305] width 0 height 9
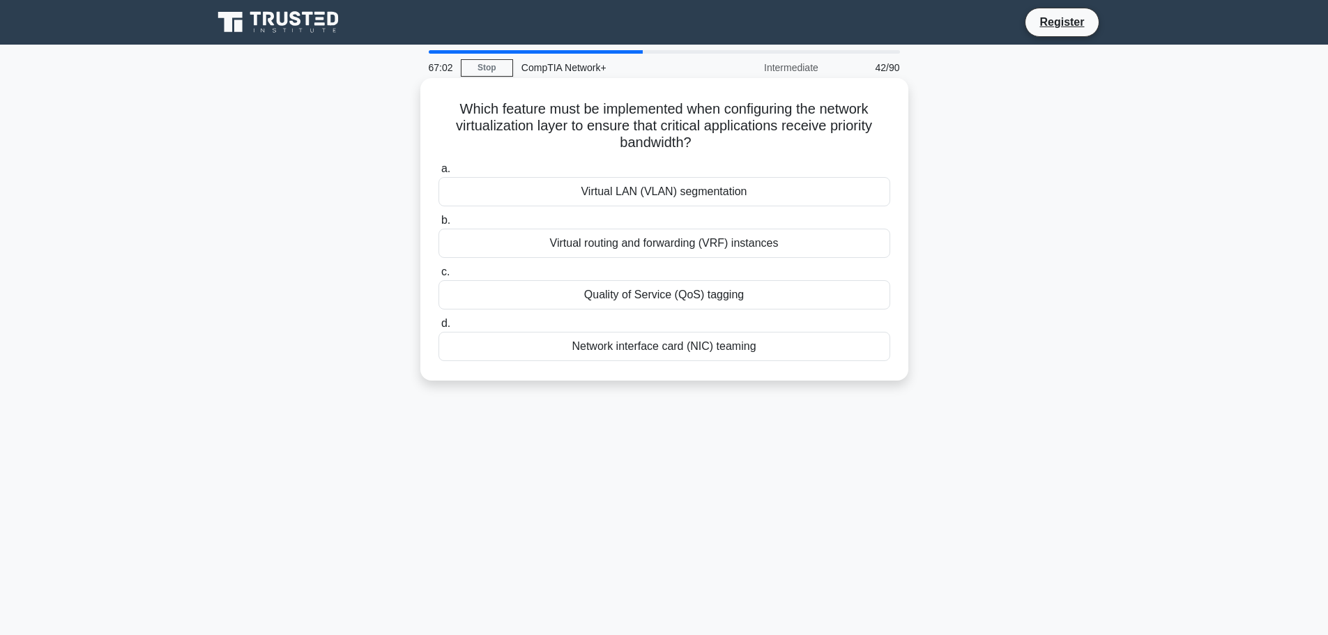
click at [676, 300] on div "Quality of Service (QoS) tagging" at bounding box center [665, 294] width 452 height 29
click at [439, 277] on input "c. Quality of Service (QoS) tagging" at bounding box center [439, 272] width 0 height 9
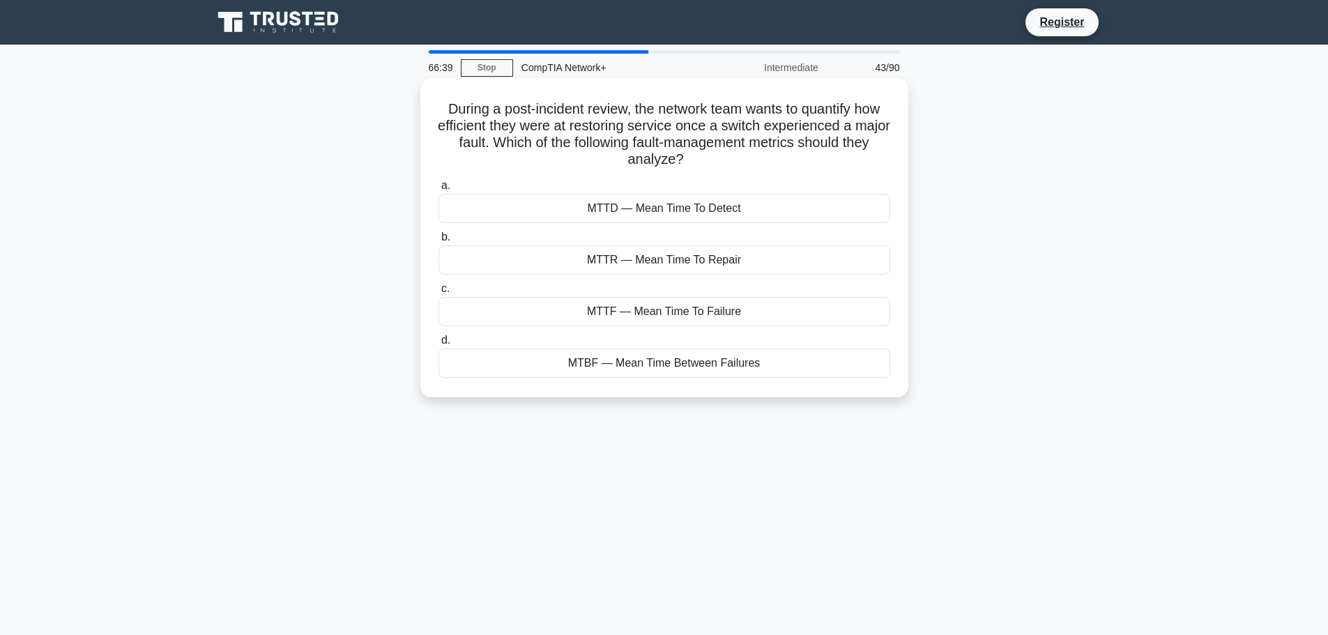
click at [718, 264] on div "MTTR — Mean Time To Repair" at bounding box center [665, 259] width 452 height 29
click at [439, 242] on input "b. MTTR — Mean Time To Repair" at bounding box center [439, 237] width 0 height 9
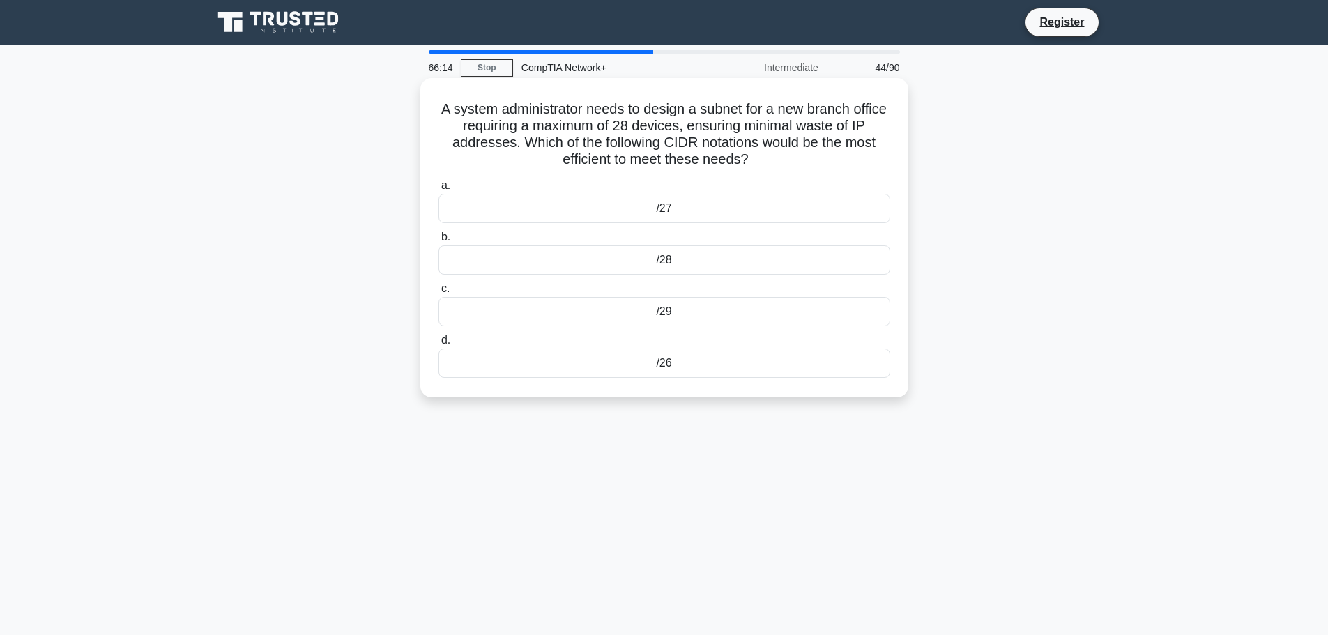
click at [689, 314] on div "/29" at bounding box center [665, 311] width 452 height 29
click at [439, 294] on input "c. /29" at bounding box center [439, 289] width 0 height 9
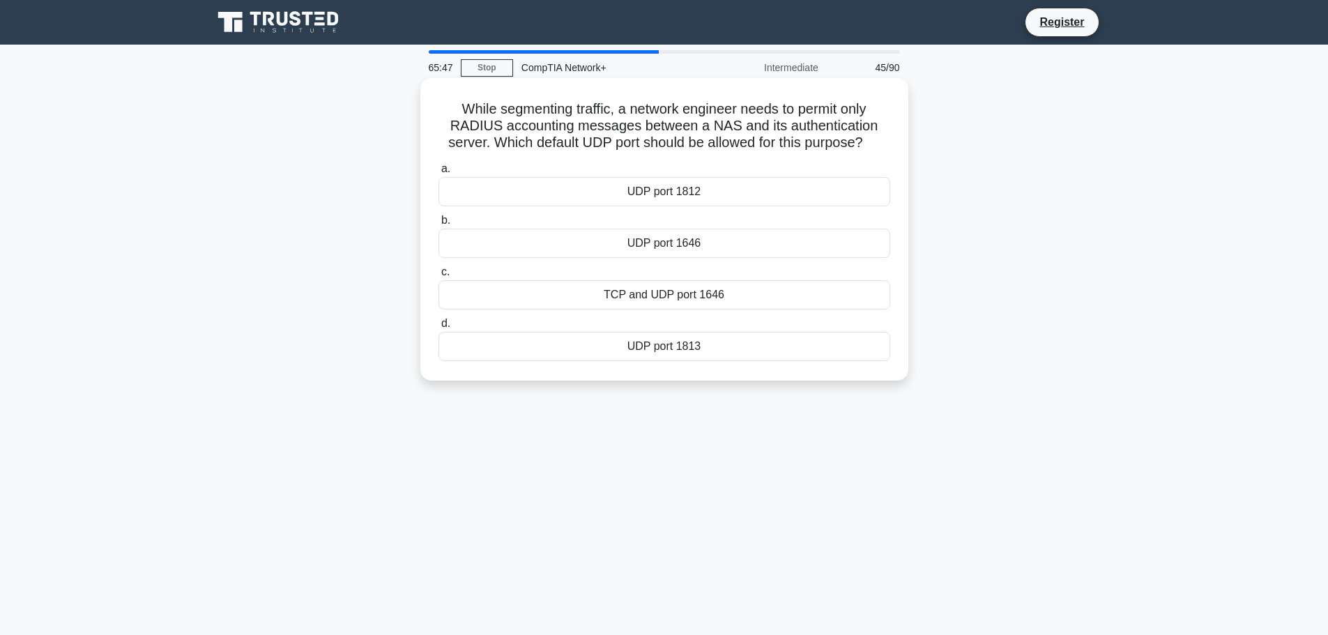
click at [702, 352] on div "UDP port 1813" at bounding box center [665, 346] width 452 height 29
click at [439, 328] on input "d. UDP port 1813" at bounding box center [439, 323] width 0 height 9
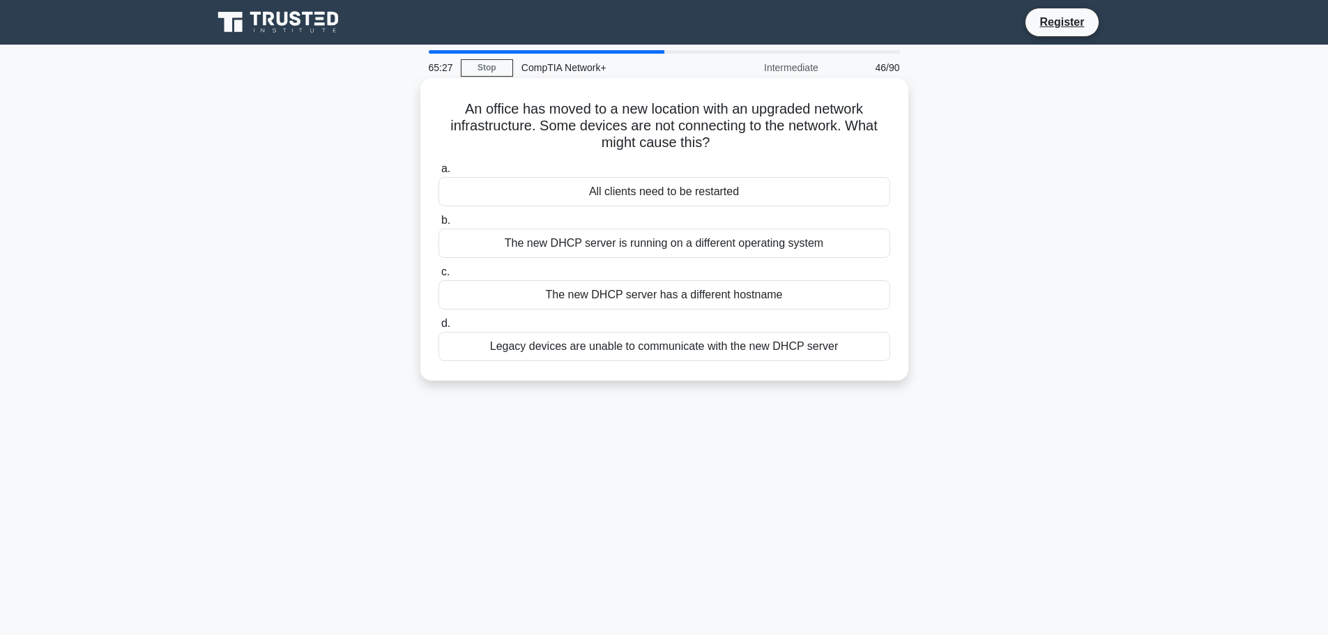
click at [734, 296] on div "The new DHCP server has a different hostname" at bounding box center [665, 294] width 452 height 29
click at [439, 277] on input "c. The new DHCP server has a different hostname" at bounding box center [439, 272] width 0 height 9
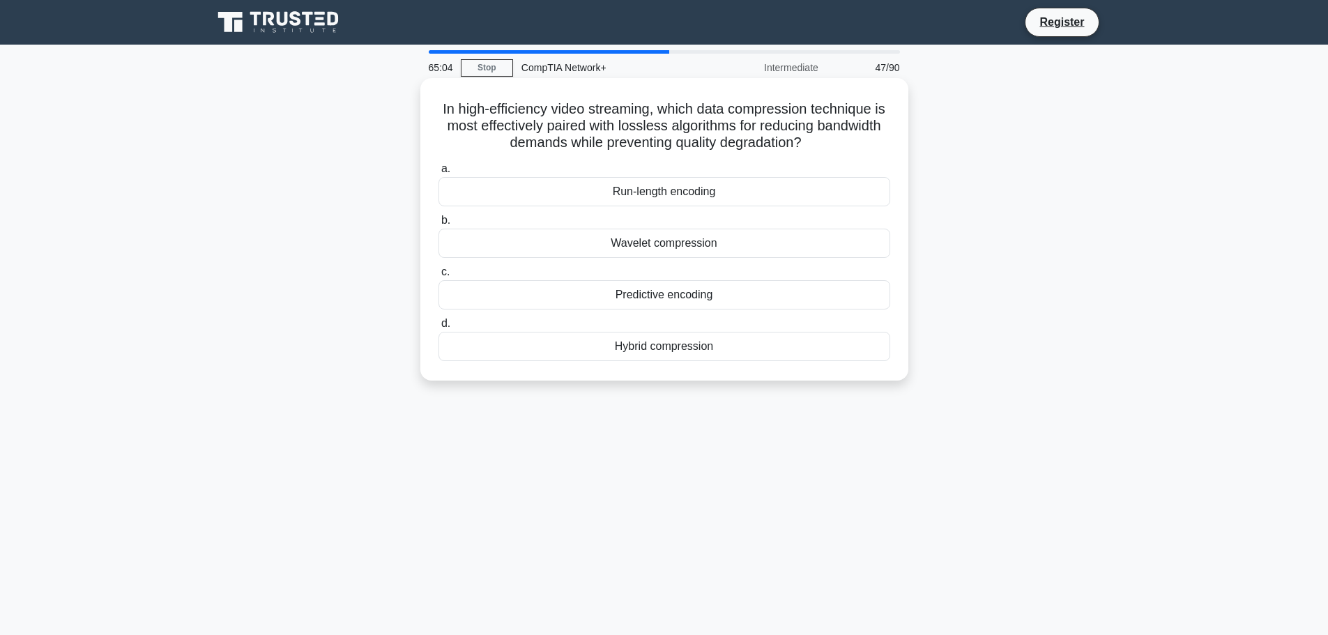
click at [716, 296] on div "Predictive encoding" at bounding box center [665, 294] width 452 height 29
click at [439, 277] on input "c. Predictive encoding" at bounding box center [439, 272] width 0 height 9
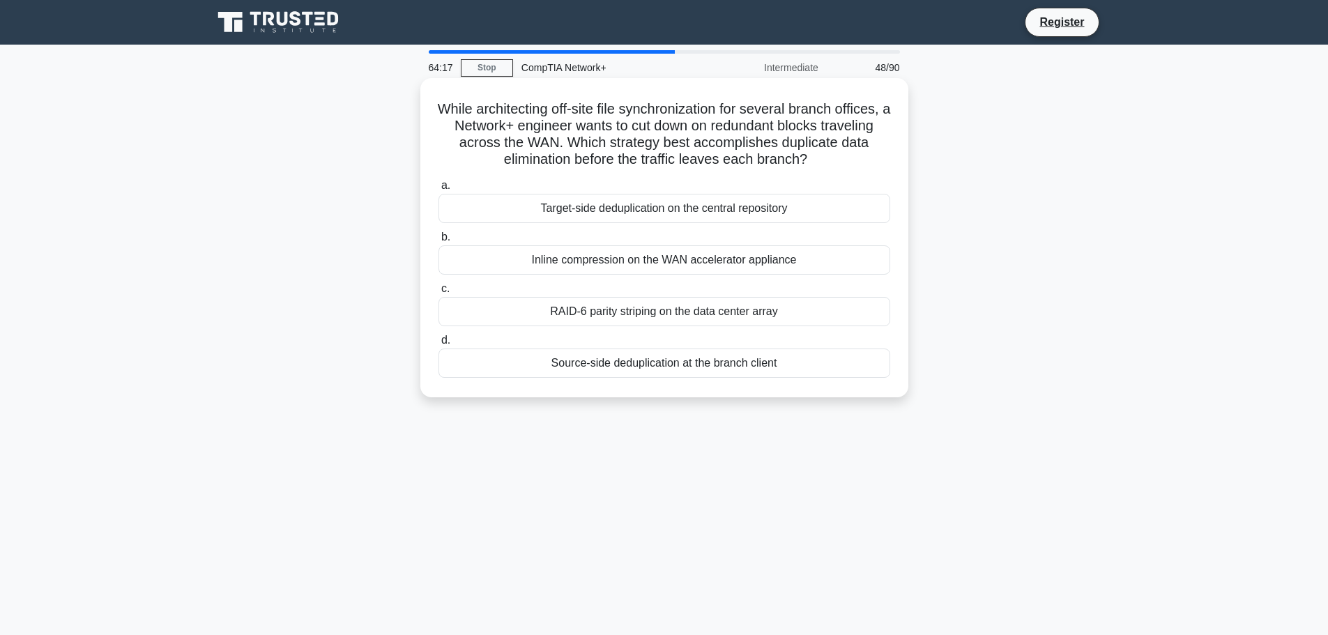
click at [778, 361] on div "Source-side deduplication at the branch client" at bounding box center [665, 363] width 452 height 29
click at [439, 345] on input "d. Source-side deduplication at the branch client" at bounding box center [439, 340] width 0 height 9
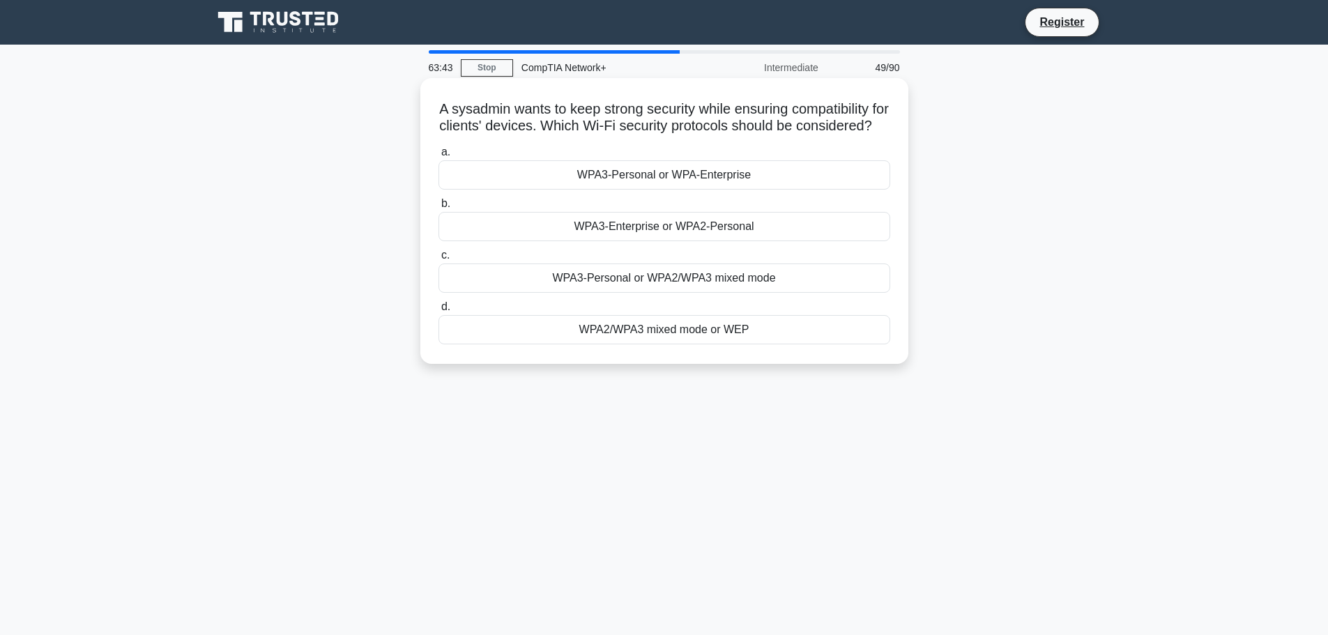
click at [690, 238] on div "WPA3-Enterprise or WPA2-Personal" at bounding box center [665, 226] width 452 height 29
click at [439, 208] on input "b. WPA3-Enterprise or WPA2-Personal" at bounding box center [439, 203] width 0 height 9
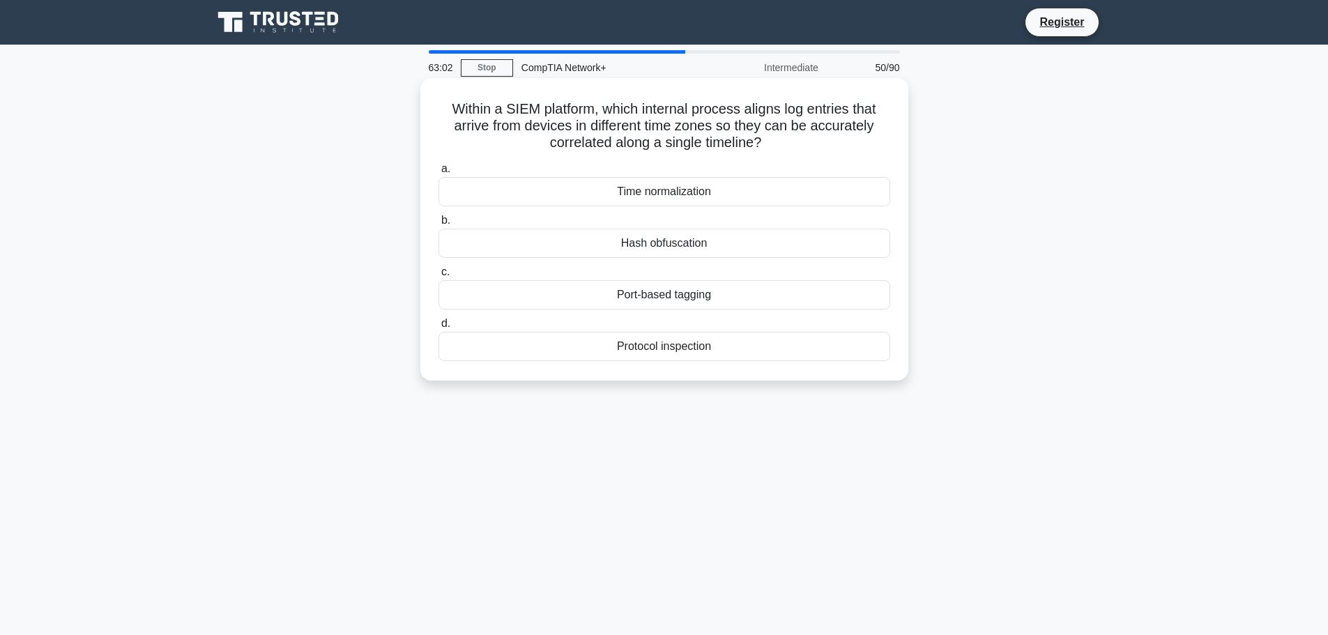
click at [688, 294] on div "Port-based tagging" at bounding box center [665, 294] width 452 height 29
click at [439, 277] on input "c. Port-based tagging" at bounding box center [439, 272] width 0 height 9
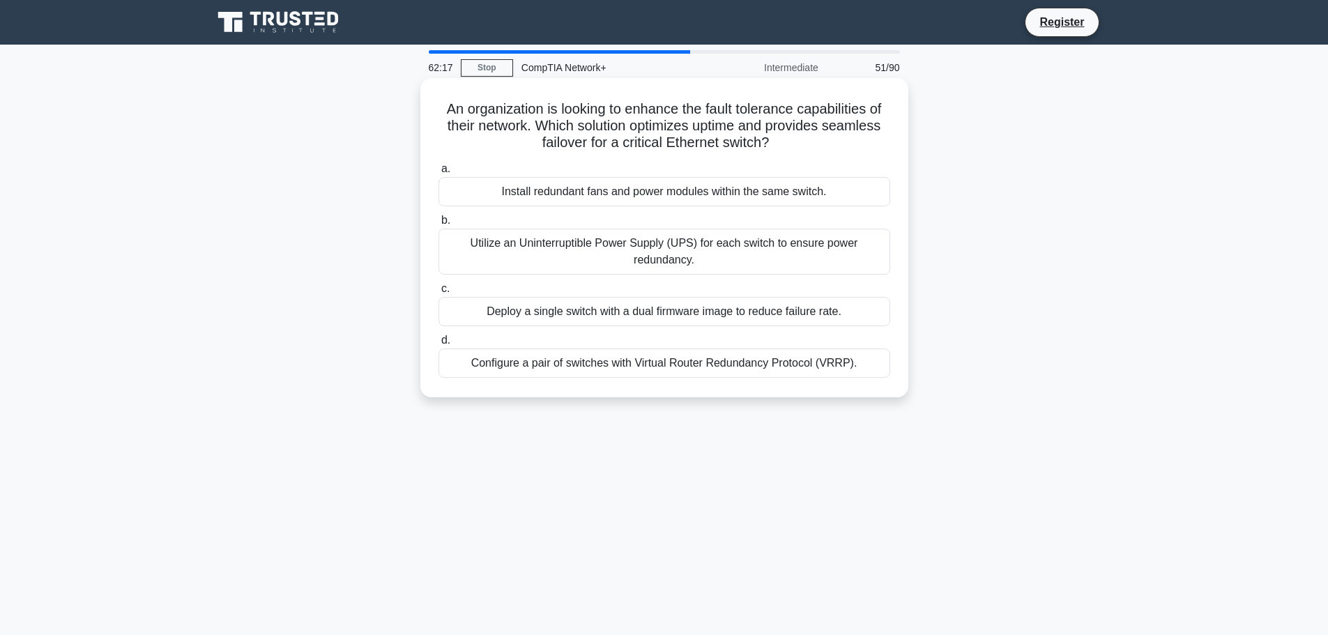
click at [602, 253] on div "Utilize an Uninterruptible Power Supply (UPS) for each switch to ensure power r…" at bounding box center [665, 252] width 452 height 46
click at [439, 225] on input "b. Utilize an Uninterruptible Power Supply (UPS) for each switch to ensure powe…" at bounding box center [439, 220] width 0 height 9
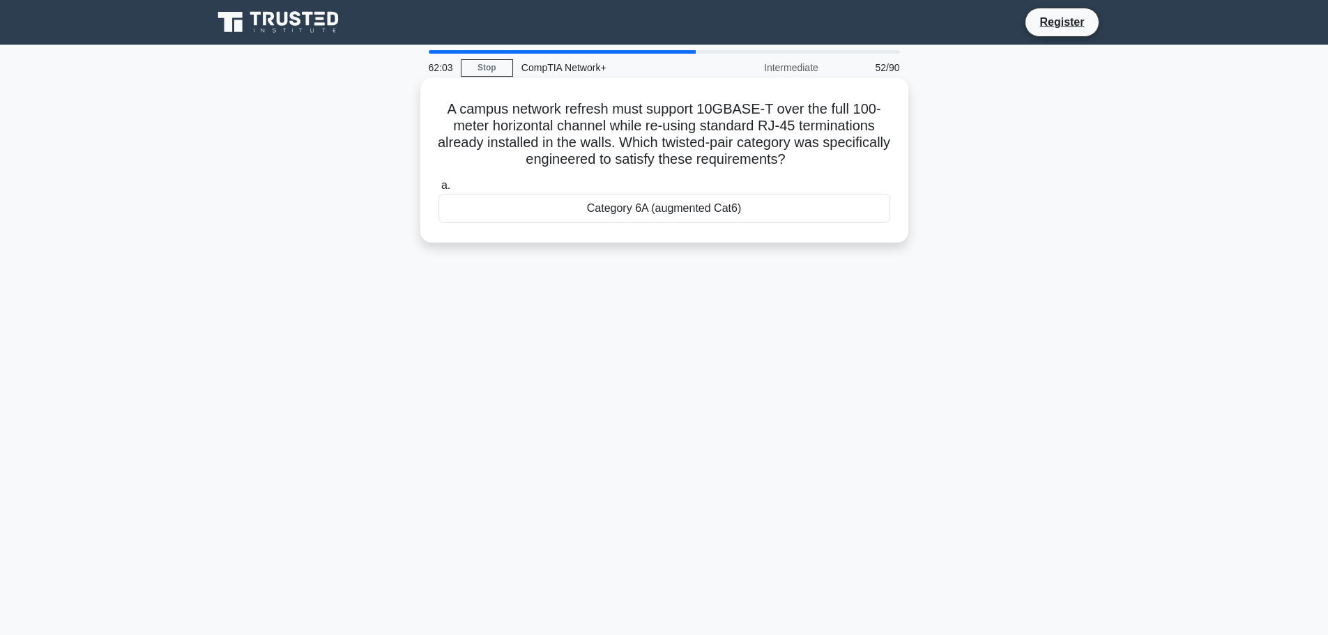
click at [635, 208] on div "Category 6A (augmented Cat6)" at bounding box center [665, 208] width 452 height 29
click at [439, 190] on input "a. Category 6A (augmented Cat6)" at bounding box center [439, 185] width 0 height 9
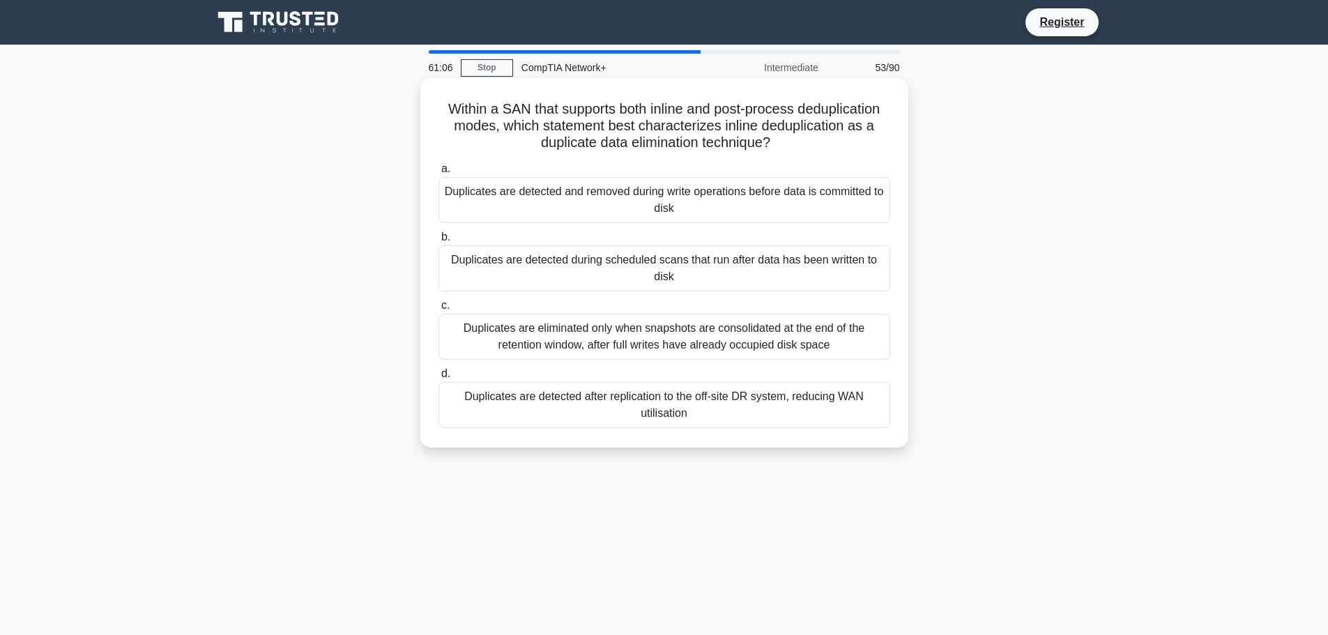
click at [752, 199] on div "Duplicates are detected and removed during write operations before data is comm…" at bounding box center [665, 200] width 452 height 46
click at [439, 174] on input "a. Duplicates are detected and removed during write operations before data is c…" at bounding box center [439, 169] width 0 height 9
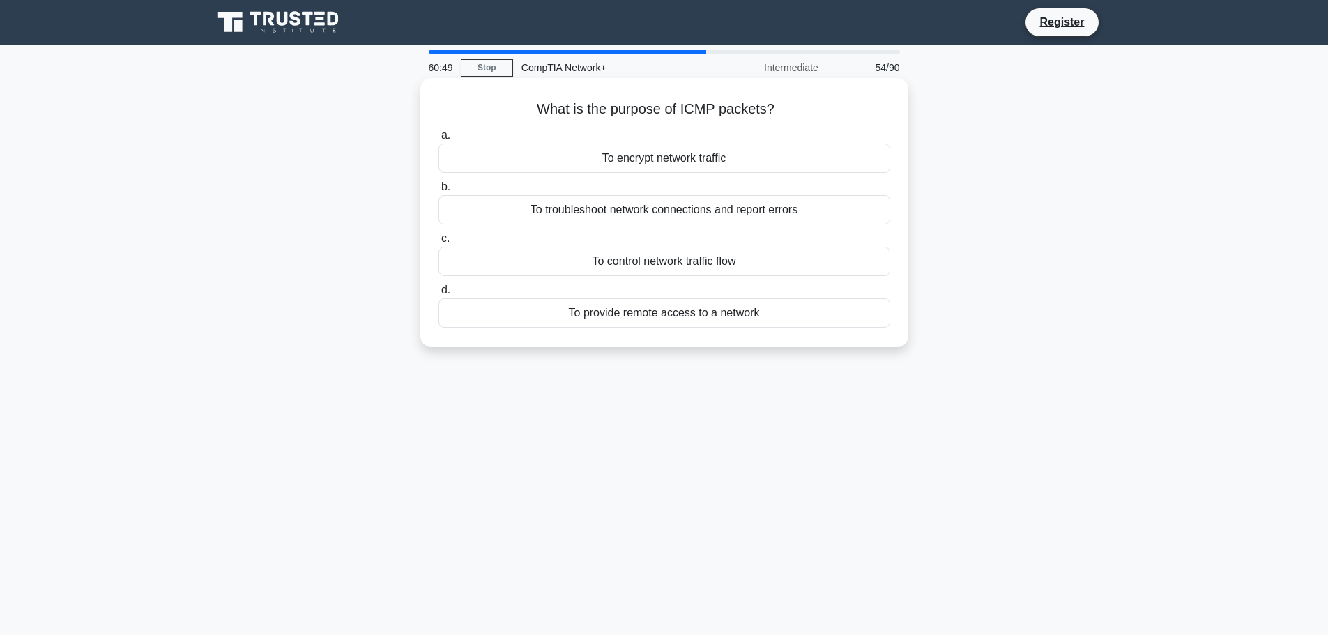
click at [715, 209] on div "To troubleshoot network connections and report errors" at bounding box center [665, 209] width 452 height 29
click at [439, 192] on input "b. To troubleshoot network connections and report errors" at bounding box center [439, 187] width 0 height 9
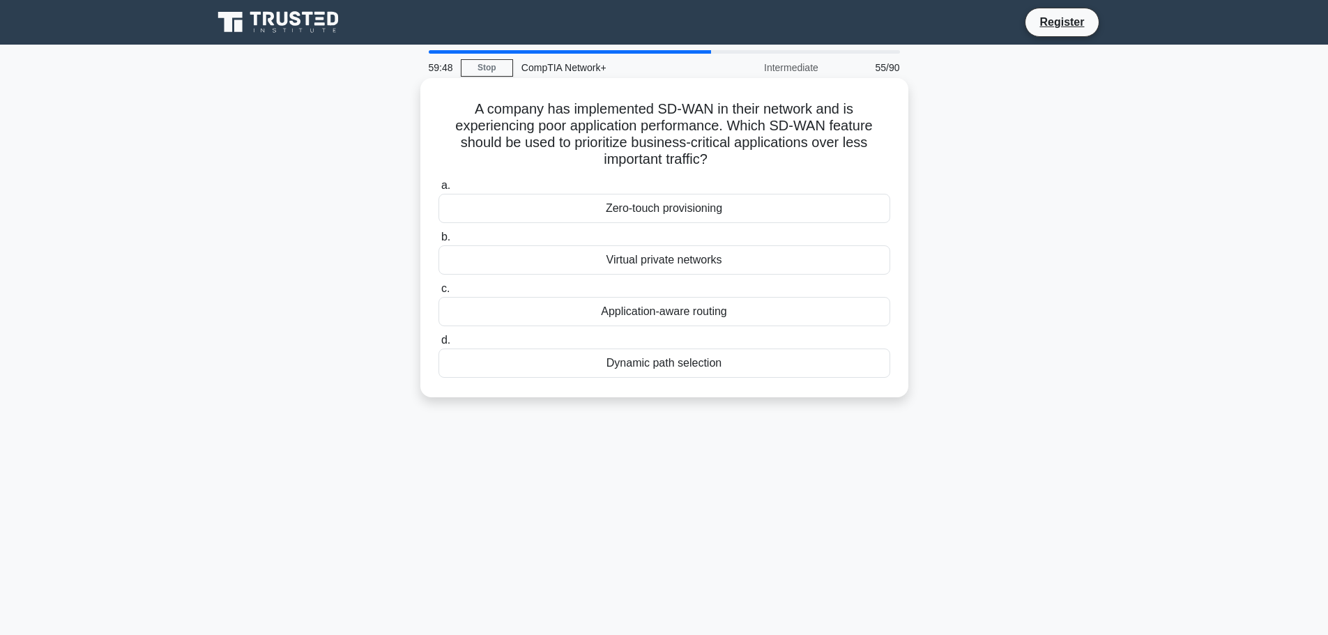
click at [688, 305] on div "Application-aware routing" at bounding box center [665, 311] width 452 height 29
click at [439, 294] on input "c. Application-aware routing" at bounding box center [439, 289] width 0 height 9
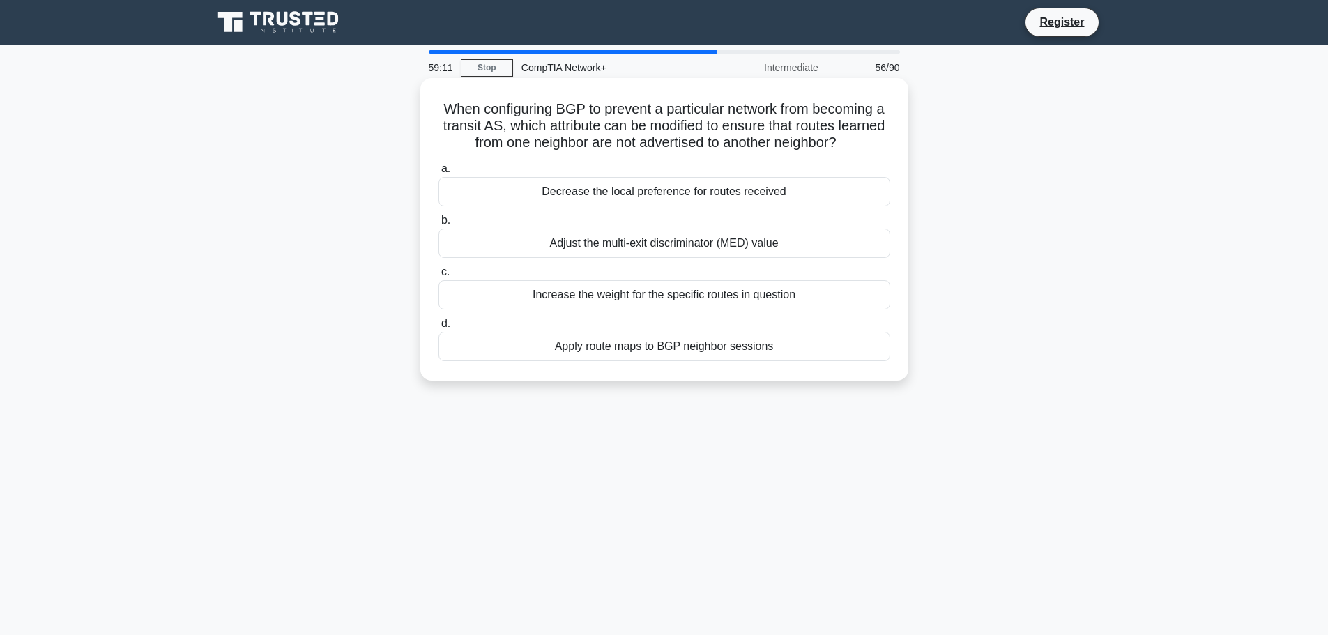
click at [689, 239] on div "Adjust the multi-exit discriminator (MED) value" at bounding box center [665, 243] width 452 height 29
click at [439, 225] on input "b. Adjust the multi-exit discriminator (MED) value" at bounding box center [439, 220] width 0 height 9
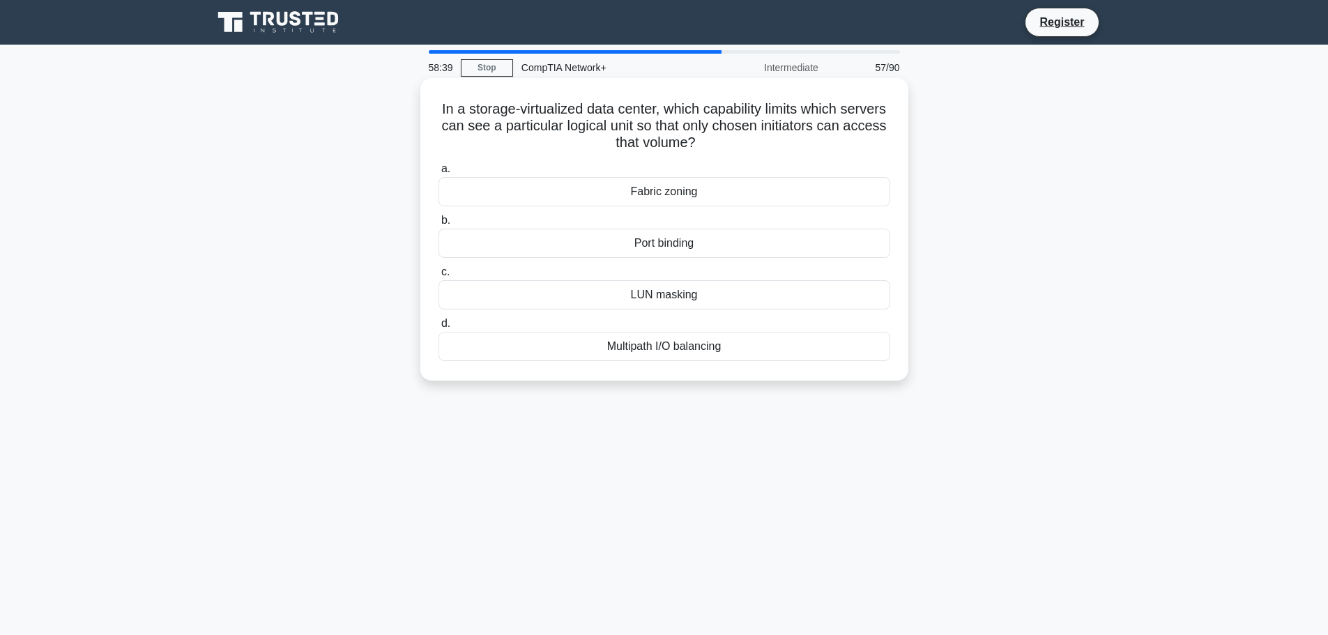
click at [702, 354] on div "Multipath I/O balancing" at bounding box center [665, 346] width 452 height 29
click at [439, 328] on input "d. Multipath I/O balancing" at bounding box center [439, 323] width 0 height 9
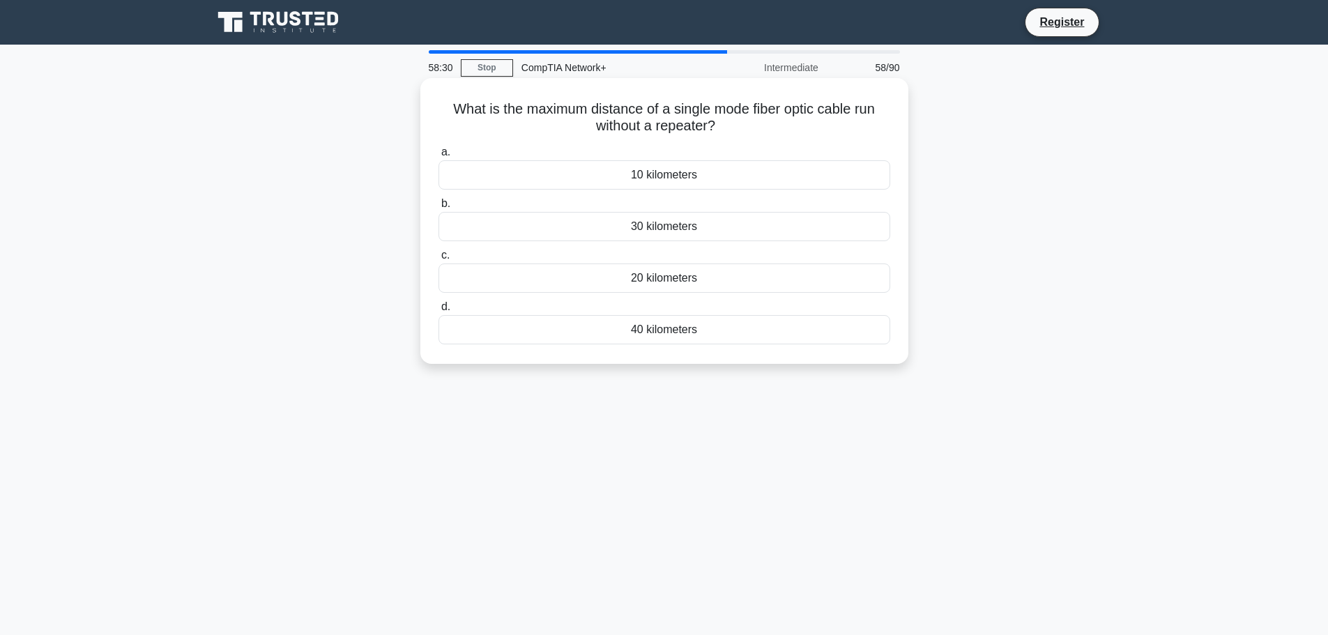
click at [692, 181] on div "10 kilometers" at bounding box center [665, 174] width 452 height 29
click at [439, 157] on input "a. 10 kilometers" at bounding box center [439, 152] width 0 height 9
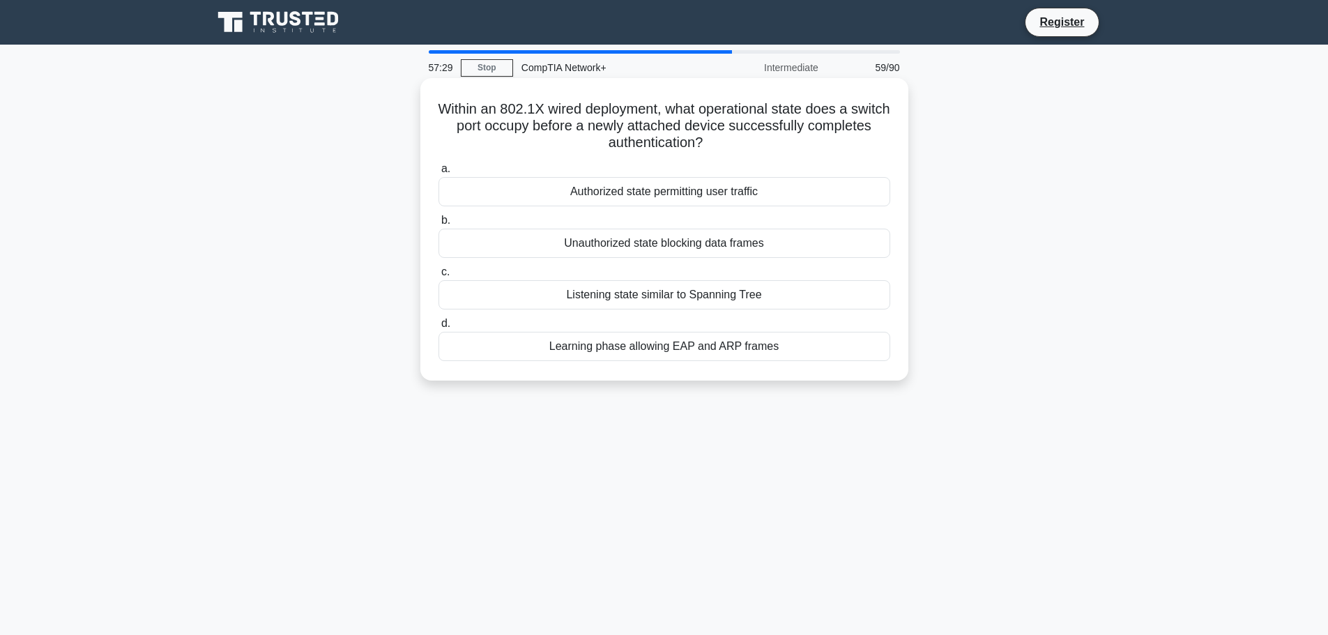
click at [655, 299] on div "Listening state similar to Spanning Tree" at bounding box center [665, 294] width 452 height 29
click at [439, 277] on input "c. Listening state similar to Spanning Tree" at bounding box center [439, 272] width 0 height 9
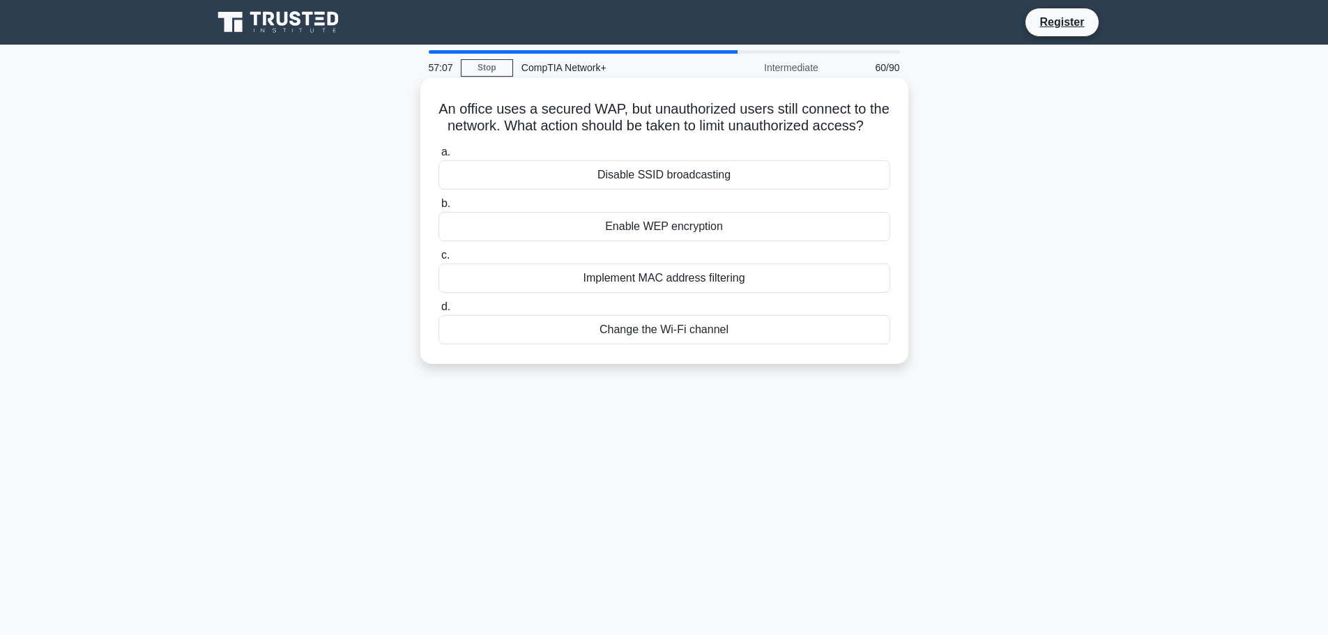
drag, startPoint x: 701, startPoint y: 298, endPoint x: 683, endPoint y: 312, distance: 22.3
click at [702, 293] on div "Implement MAC address filtering" at bounding box center [665, 278] width 452 height 29
click at [439, 260] on input "c. Implement MAC address filtering" at bounding box center [439, 255] width 0 height 9
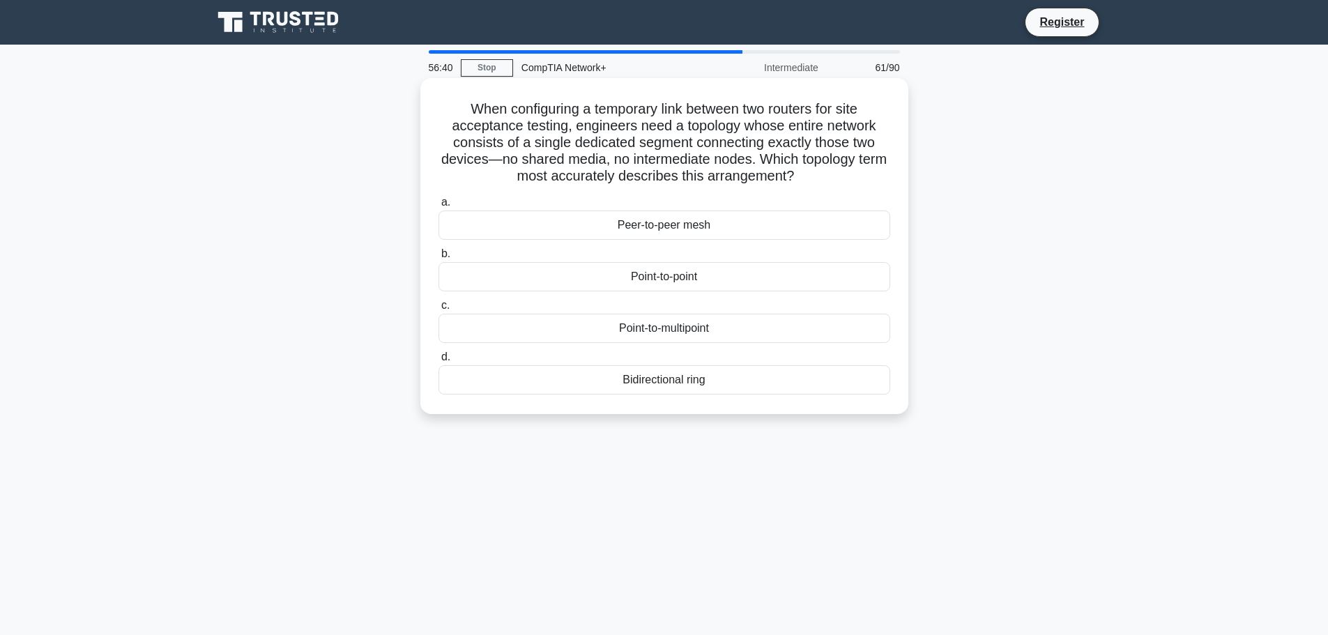
click at [702, 282] on div "Point-to-point" at bounding box center [665, 276] width 452 height 29
click at [439, 259] on input "b. Point-to-point" at bounding box center [439, 254] width 0 height 9
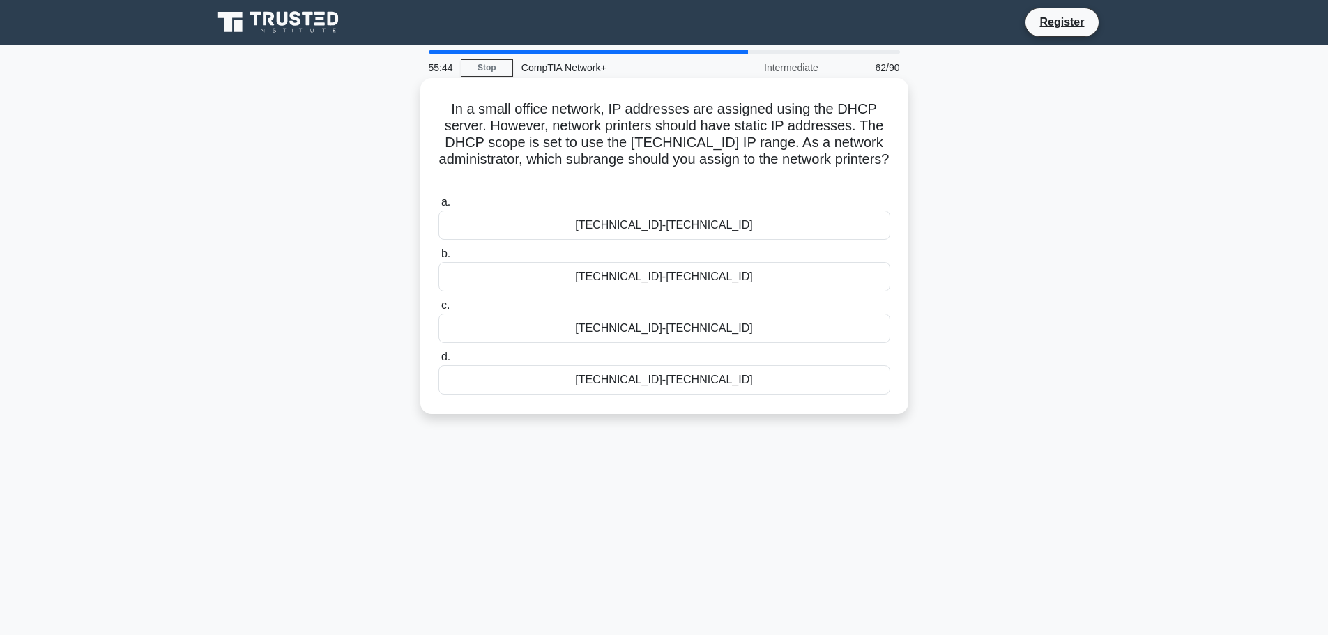
click at [697, 228] on div "192.168.1.1-192.168.1.50" at bounding box center [665, 225] width 452 height 29
click at [439, 207] on input "a. 192.168.1.1-192.168.1.50" at bounding box center [439, 202] width 0 height 9
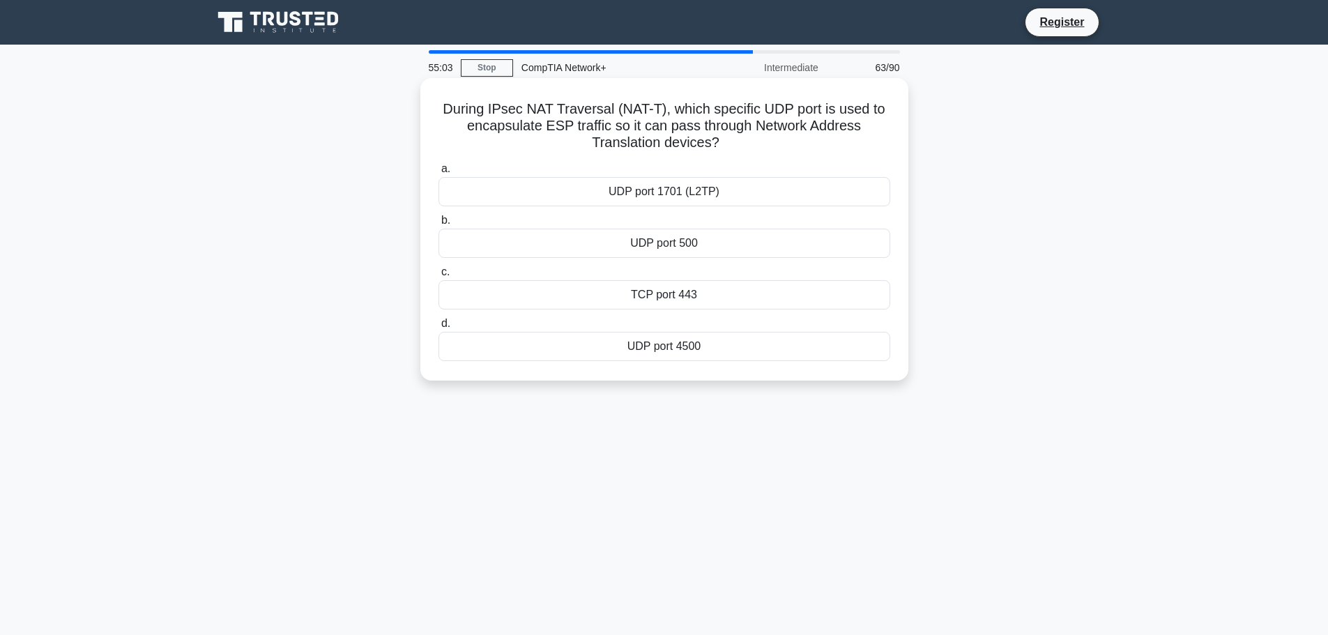
click at [682, 347] on div "UDP port 4500" at bounding box center [665, 346] width 452 height 29
click at [439, 328] on input "d. UDP port 4500" at bounding box center [439, 323] width 0 height 9
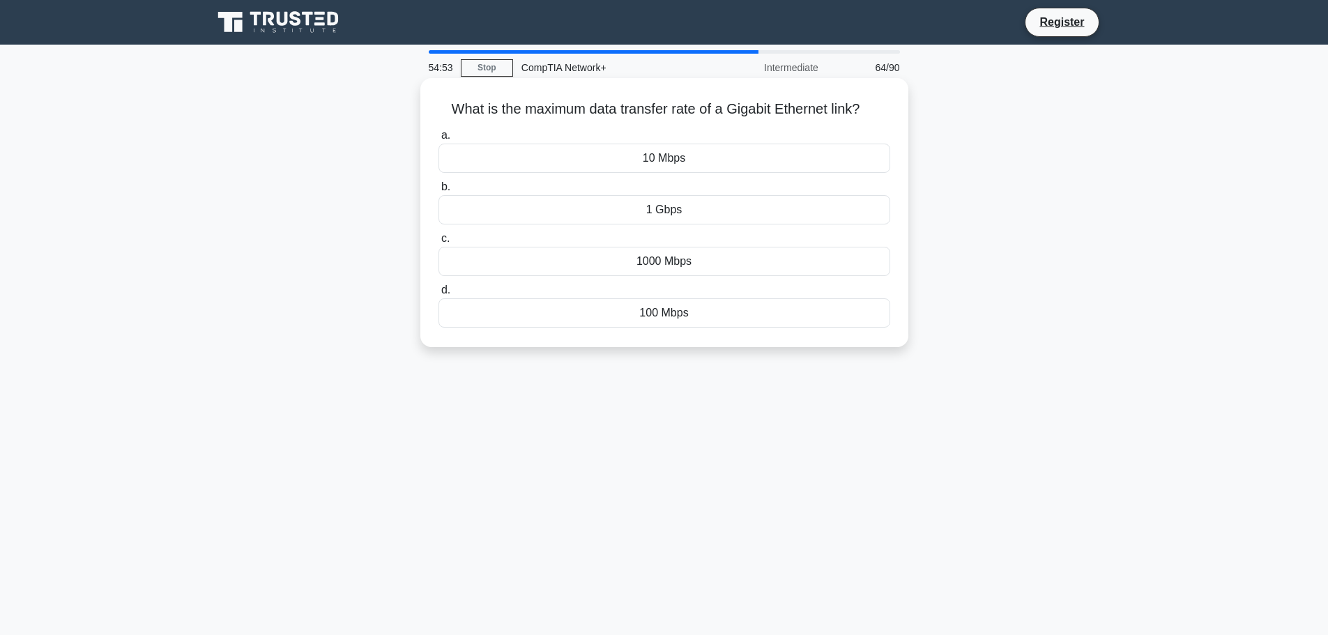
click at [652, 272] on div "1000 Mbps" at bounding box center [665, 261] width 452 height 29
click at [439, 243] on input "c. 1000 Mbps" at bounding box center [439, 238] width 0 height 9
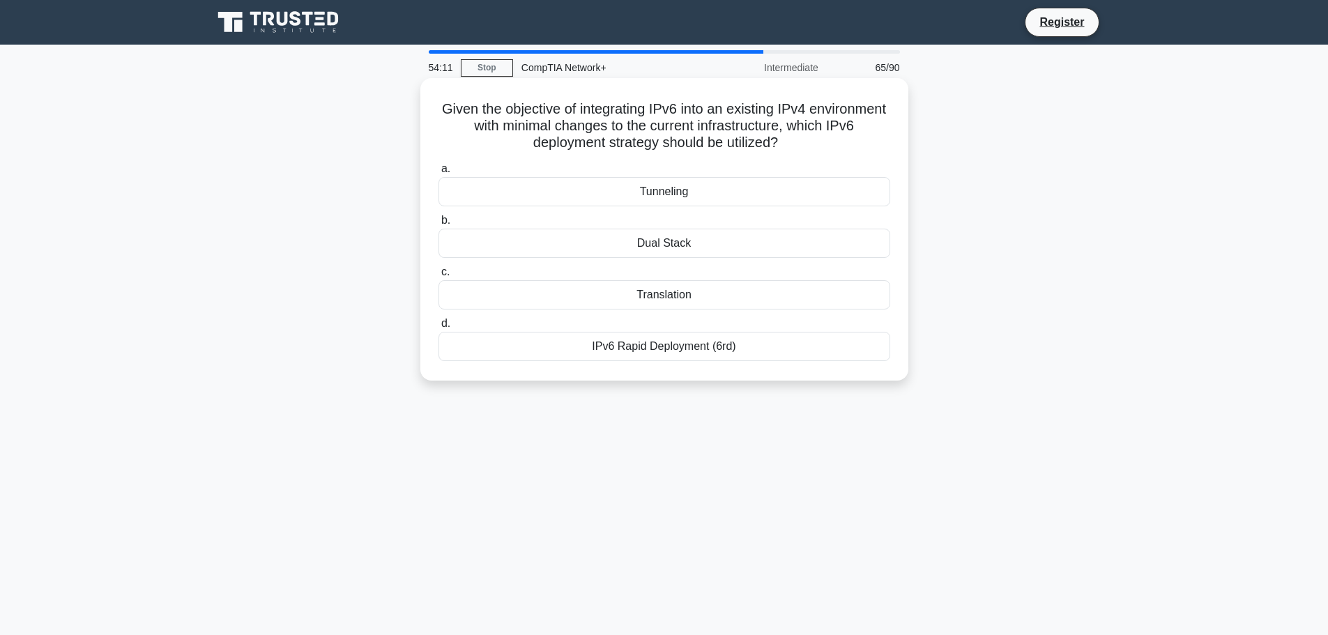
click at [688, 289] on div "Translation" at bounding box center [665, 294] width 452 height 29
click at [439, 277] on input "c. Translation" at bounding box center [439, 272] width 0 height 9
click at [729, 188] on div "Malfunctioning routers." at bounding box center [665, 191] width 452 height 29
click at [439, 174] on input "a. Malfunctioning routers." at bounding box center [439, 169] width 0 height 9
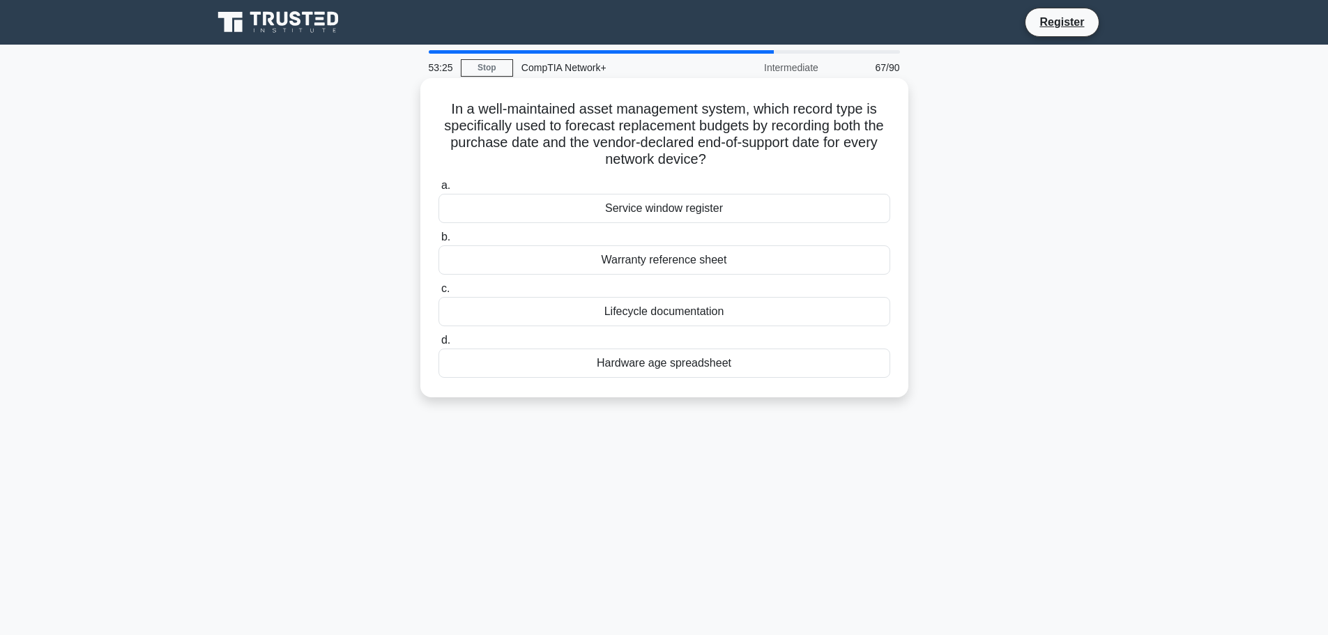
click at [665, 312] on div "Lifecycle documentation" at bounding box center [665, 311] width 452 height 29
click at [439, 294] on input "c. Lifecycle documentation" at bounding box center [439, 289] width 0 height 9
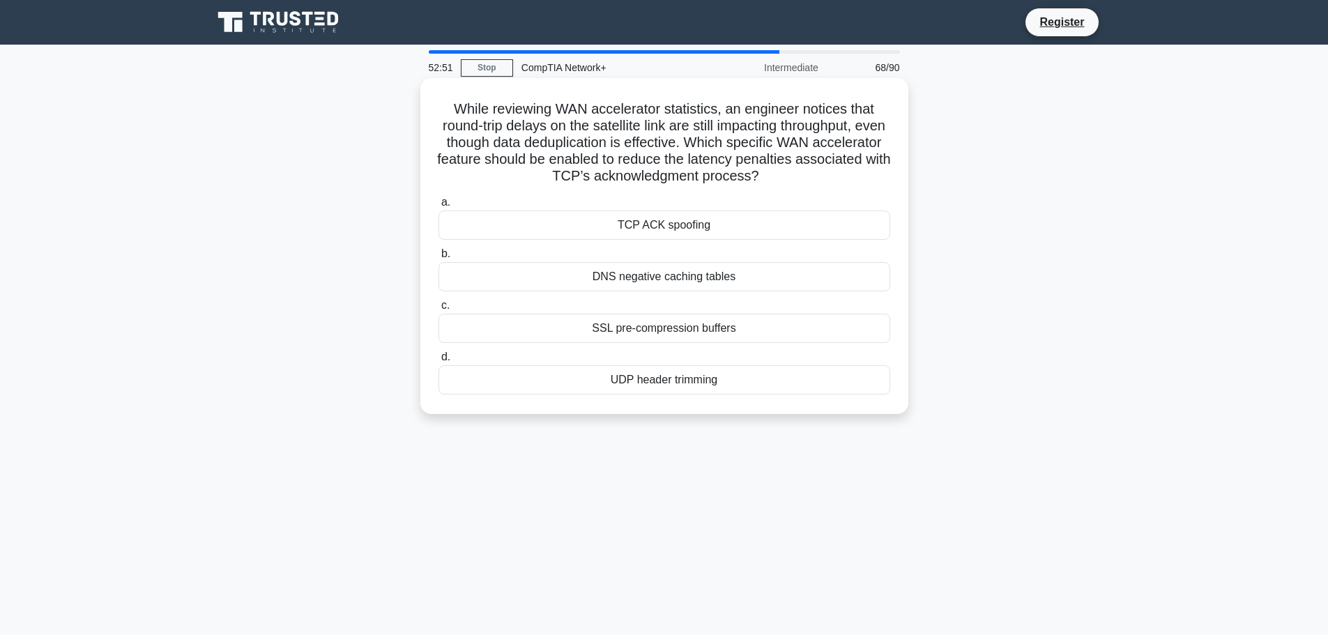
click at [729, 383] on div "UDP header trimming" at bounding box center [665, 379] width 452 height 29
click at [439, 362] on input "d. UDP header trimming" at bounding box center [439, 357] width 0 height 9
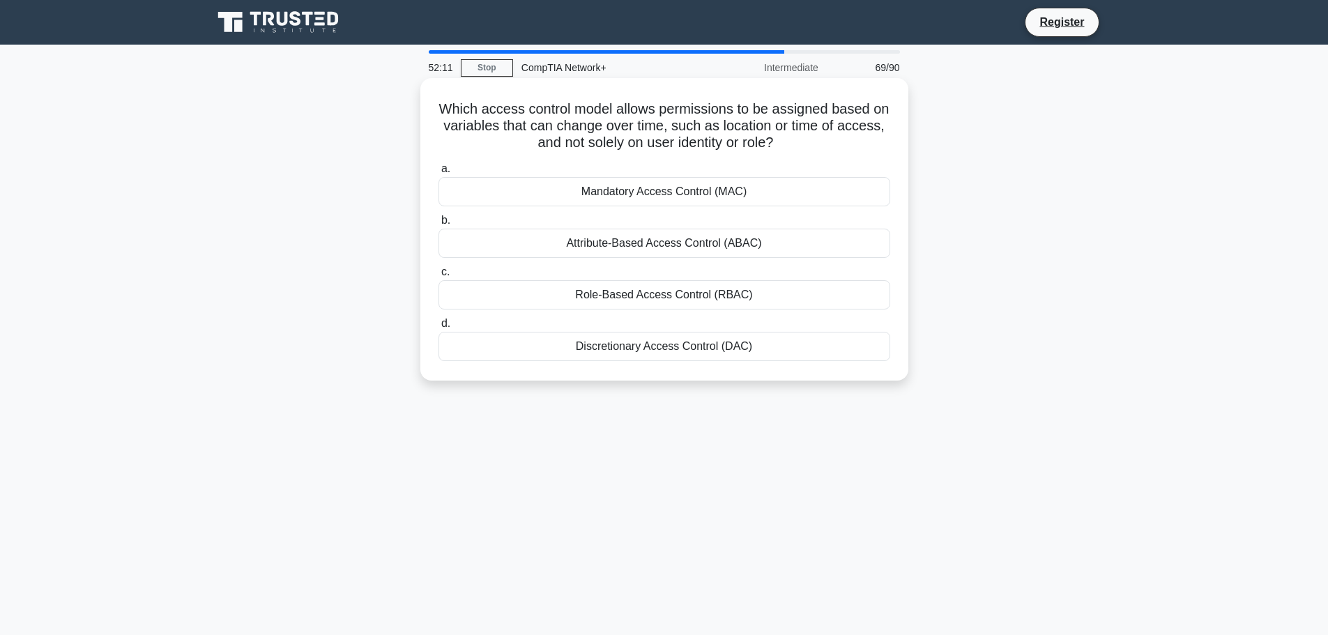
click at [737, 239] on div "Attribute-Based Access Control (ABAC)" at bounding box center [665, 243] width 452 height 29
click at [439, 225] on input "b. Attribute-Based Access Control (ABAC)" at bounding box center [439, 220] width 0 height 9
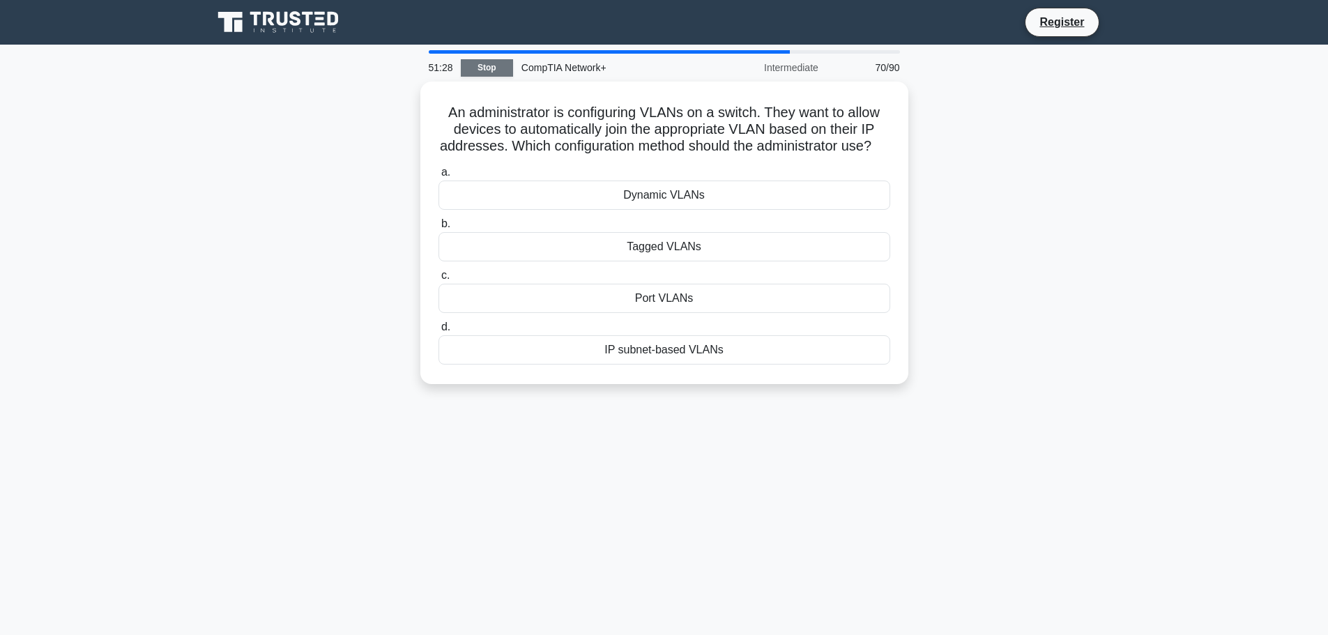
click at [504, 62] on link "Stop" at bounding box center [487, 67] width 52 height 17
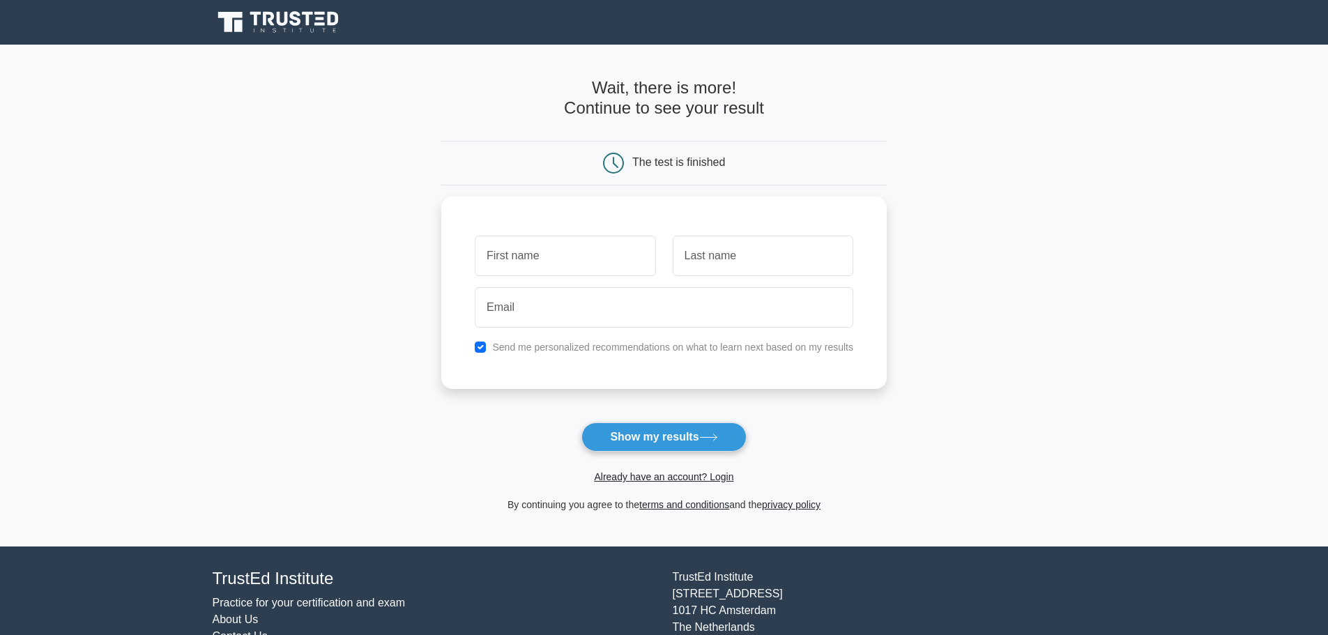
click at [676, 115] on h4 "Wait, there is more! Continue to see your result" at bounding box center [664, 98] width 446 height 40
